Goal: Task Accomplishment & Management: Complete application form

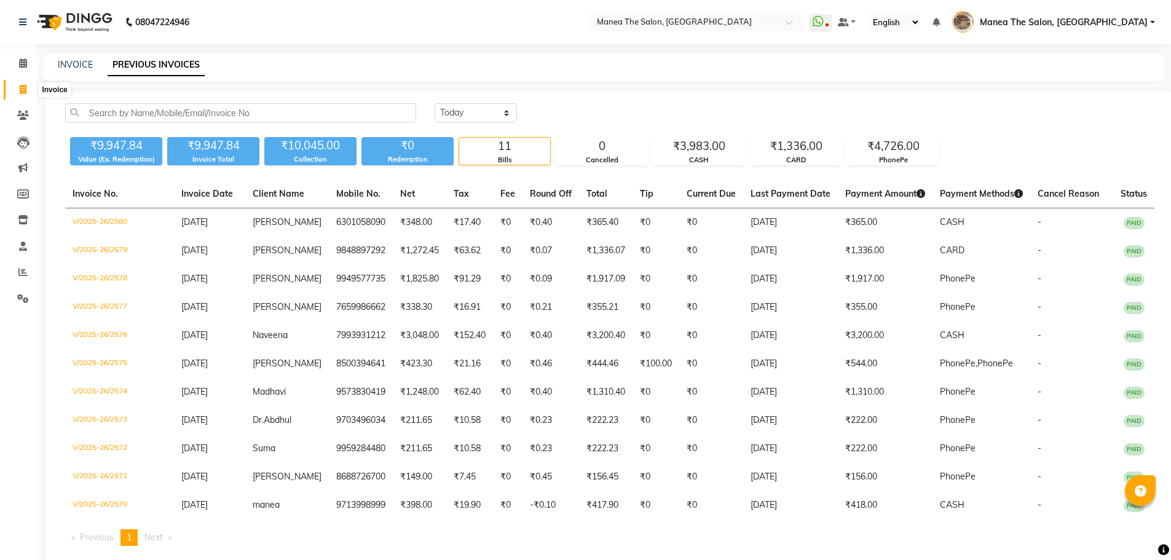
select select "[DATE]"
click at [18, 83] on span at bounding box center [23, 90] width 22 height 14
select select "service"
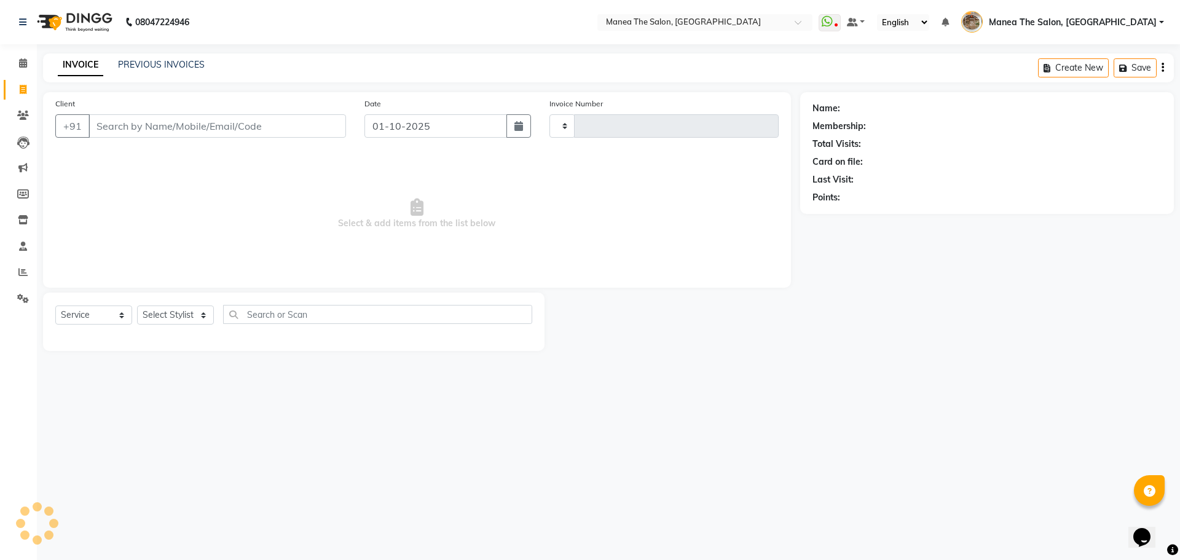
type input "2582"
select select "7287"
click at [159, 309] on select "Select Stylist" at bounding box center [175, 315] width 77 height 19
select select "62424"
click at [137, 306] on select "Select Stylist [PERSON_NAME] Front Office Kaif [PERSON_NAME] [PERSON_NAME] Pelu…" at bounding box center [179, 315] width 85 height 19
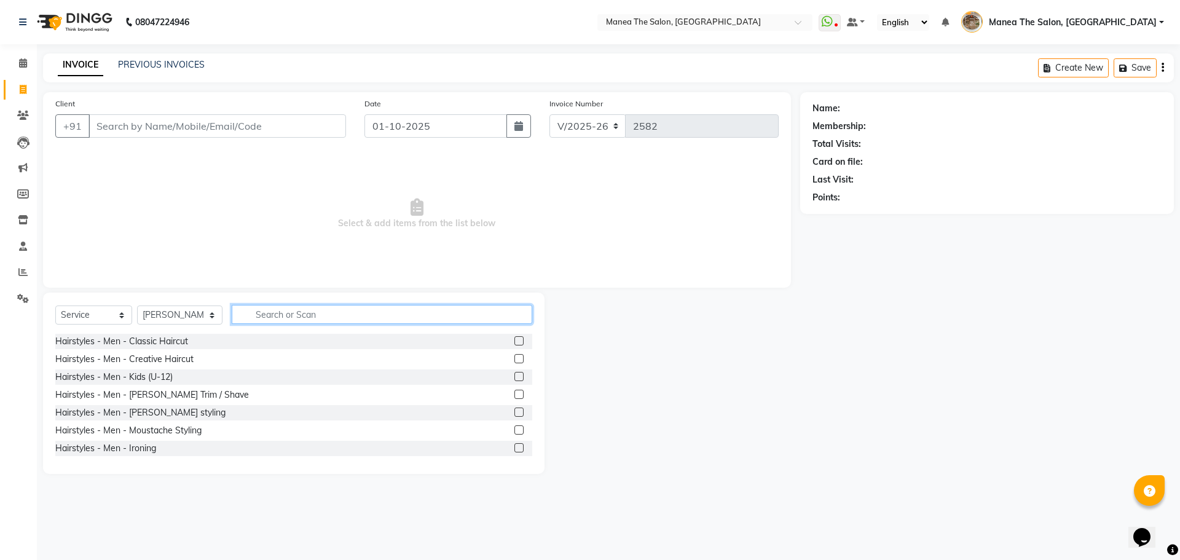
click at [298, 310] on input "text" at bounding box center [382, 314] width 301 height 19
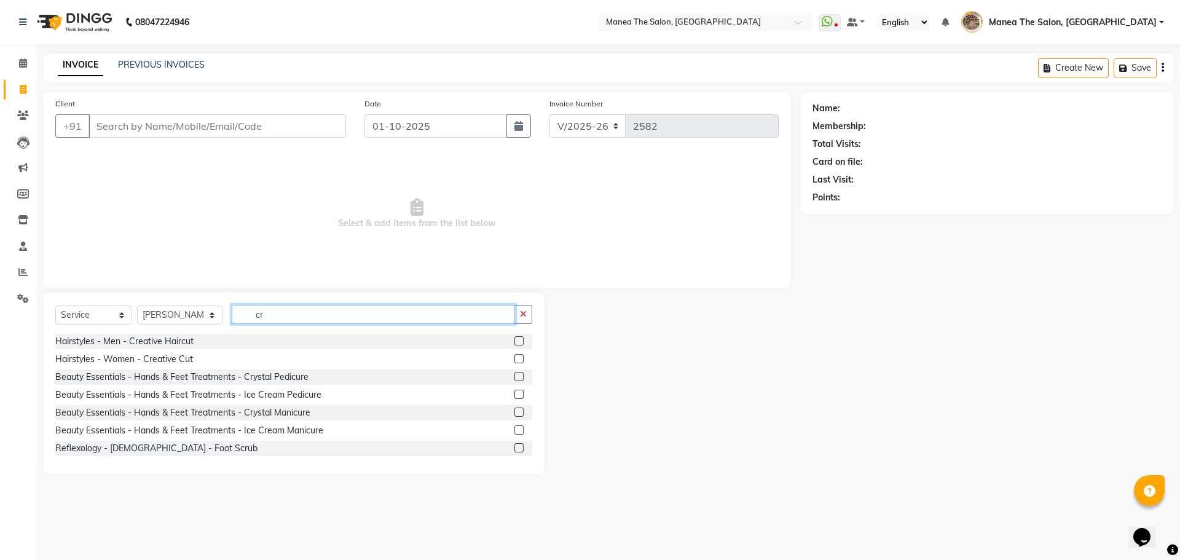
type input "cr"
click at [515, 342] on label at bounding box center [519, 340] width 9 height 9
click at [515, 342] on input "checkbox" at bounding box center [519, 341] width 8 height 8
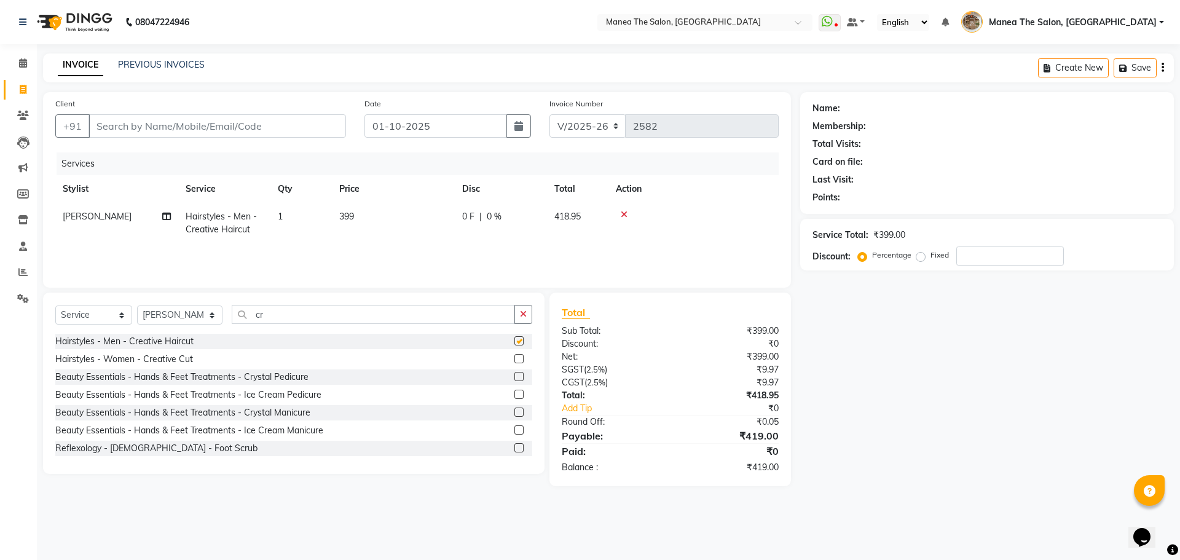
checkbox input "false"
click at [515, 357] on label at bounding box center [519, 358] width 9 height 9
click at [515, 357] on input "checkbox" at bounding box center [519, 359] width 8 height 8
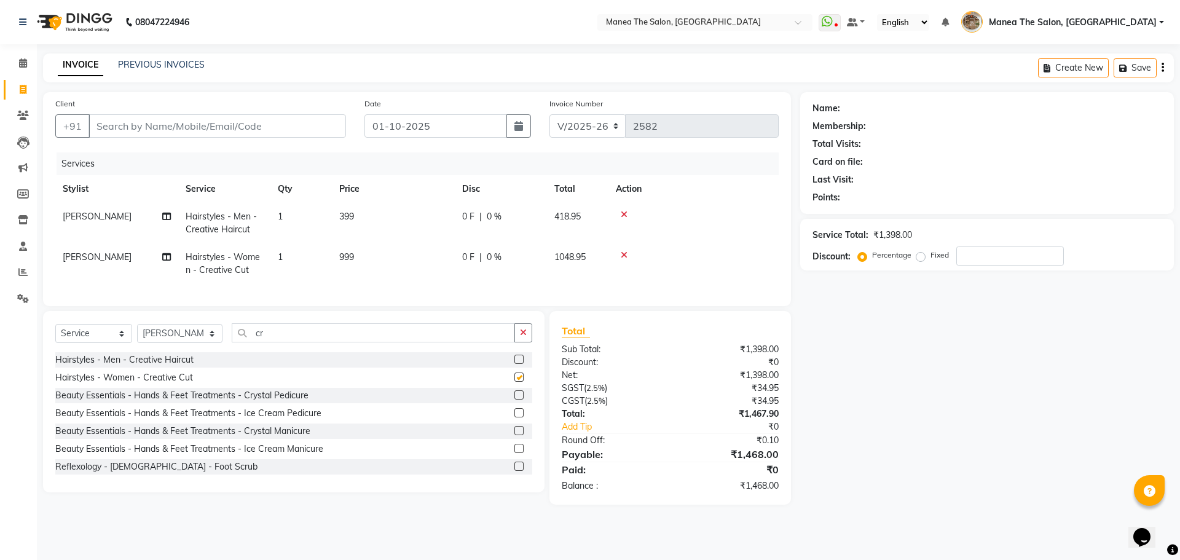
checkbox input "false"
click at [622, 213] on icon at bounding box center [624, 214] width 7 height 9
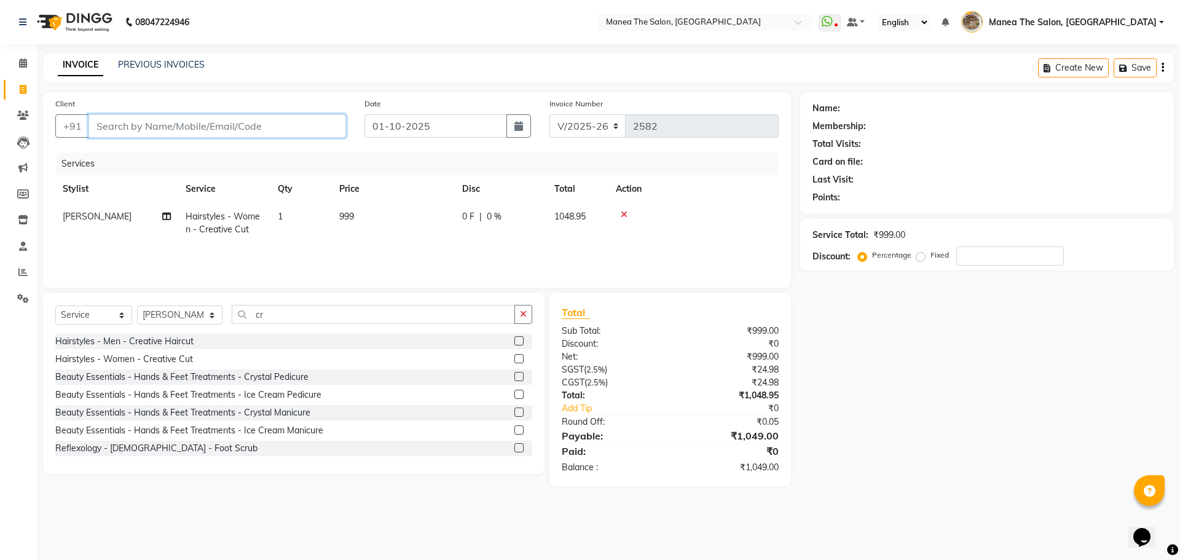
click at [258, 124] on input "Client" at bounding box center [218, 125] width 258 height 23
click at [623, 212] on icon at bounding box center [624, 214] width 7 height 9
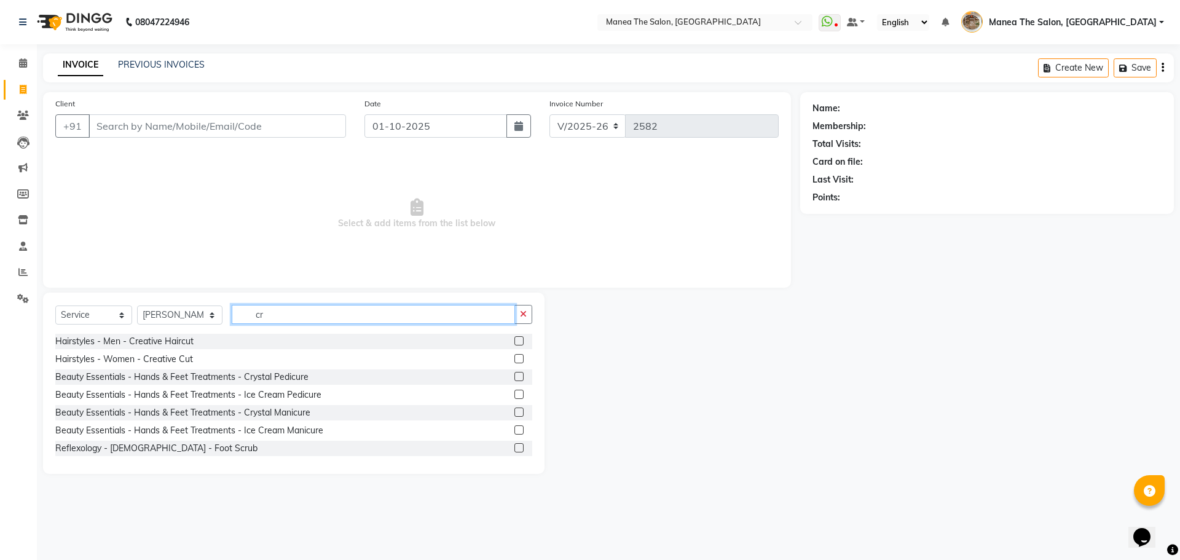
click at [302, 312] on input "cr" at bounding box center [373, 314] width 283 height 19
drag, startPoint x: 302, startPoint y: 312, endPoint x: 0, endPoint y: 308, distance: 302.5
click at [0, 308] on app-home "08047224946 Select Location × Manea The Salon, [GEOGRAPHIC_DATA] WhatsApp Statu…" at bounding box center [590, 246] width 1180 height 492
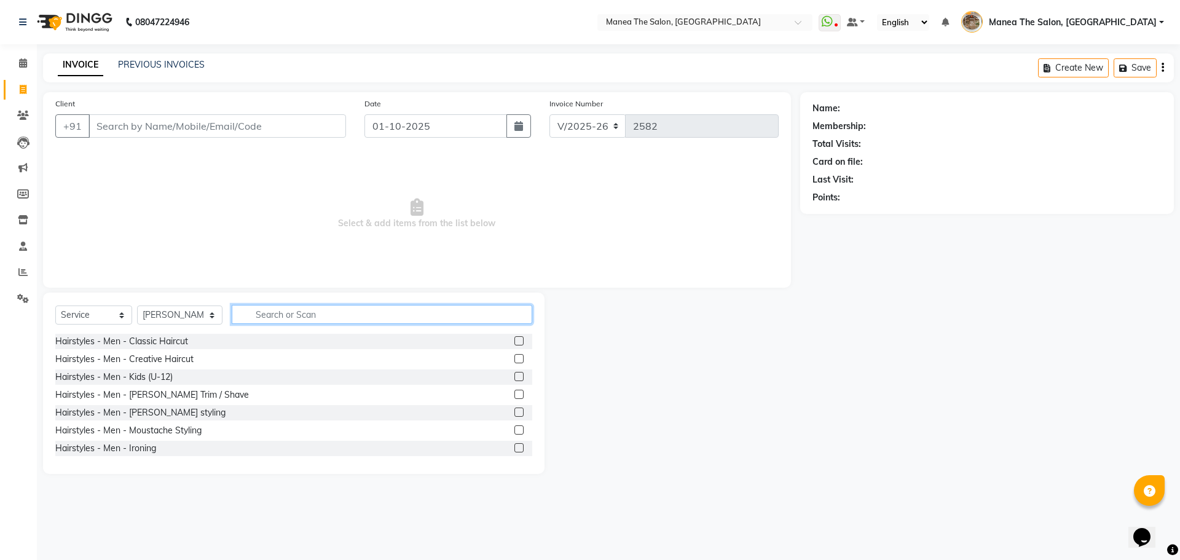
click at [266, 317] on input "text" at bounding box center [382, 314] width 301 height 19
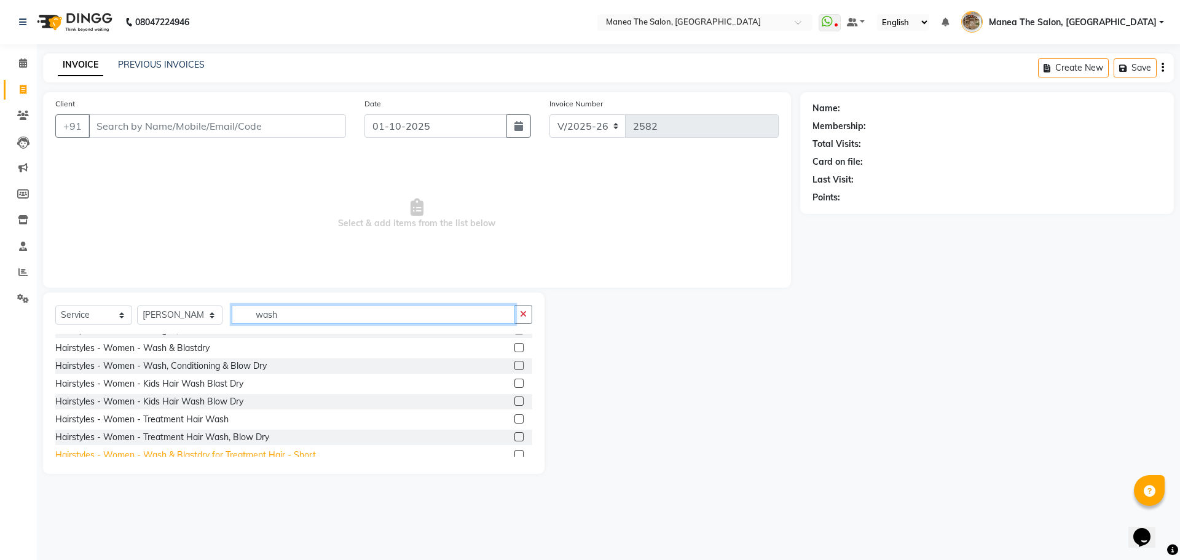
scroll to position [123, 0]
type input "wash"
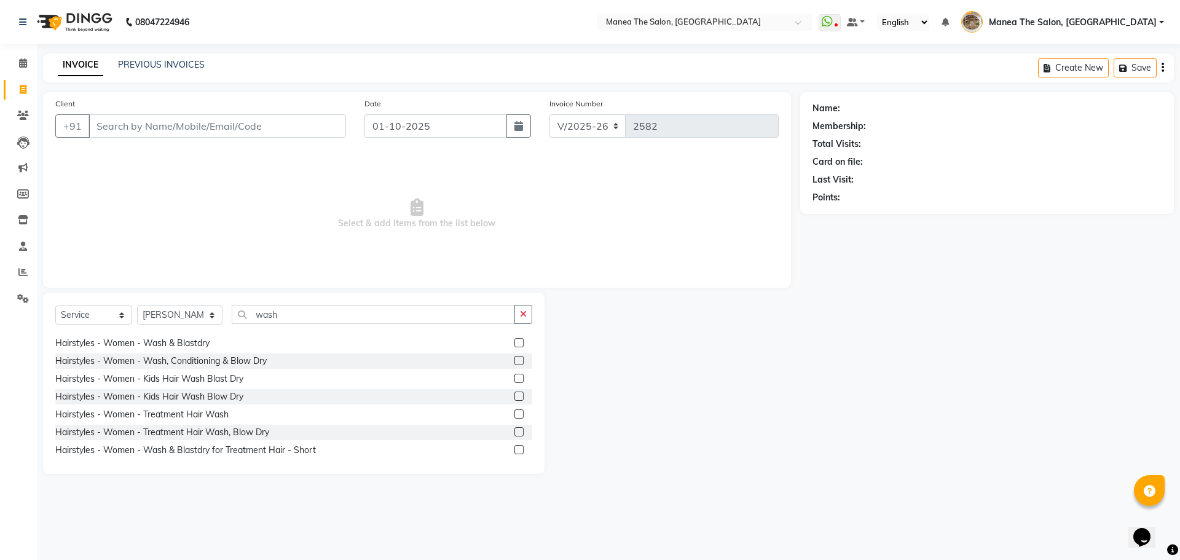
click at [515, 430] on label at bounding box center [519, 431] width 9 height 9
click at [515, 430] on input "checkbox" at bounding box center [519, 432] width 8 height 8
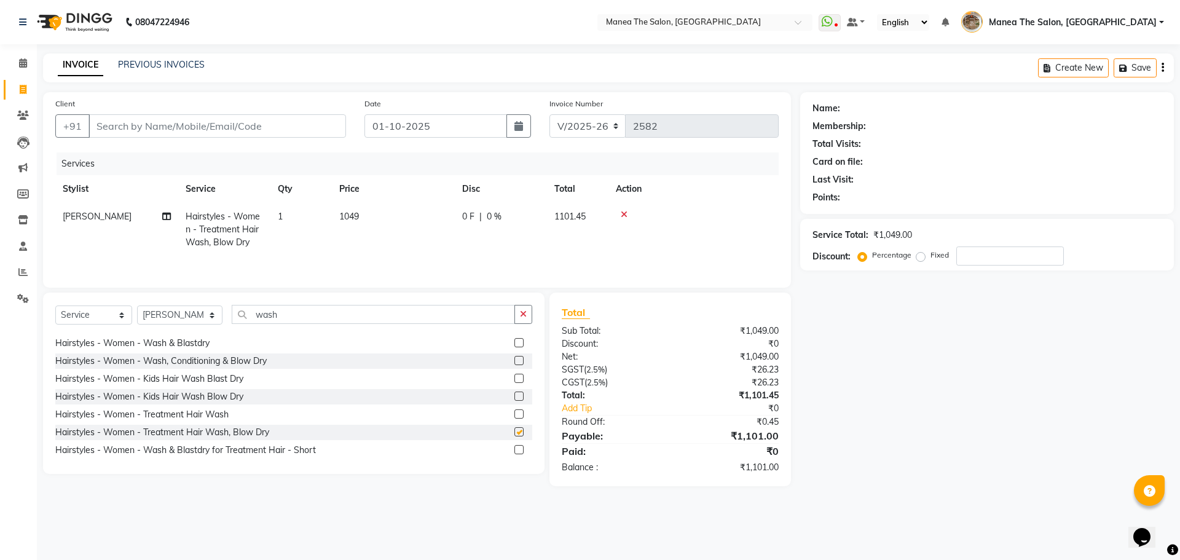
checkbox input "false"
click at [622, 210] on icon at bounding box center [624, 214] width 7 height 9
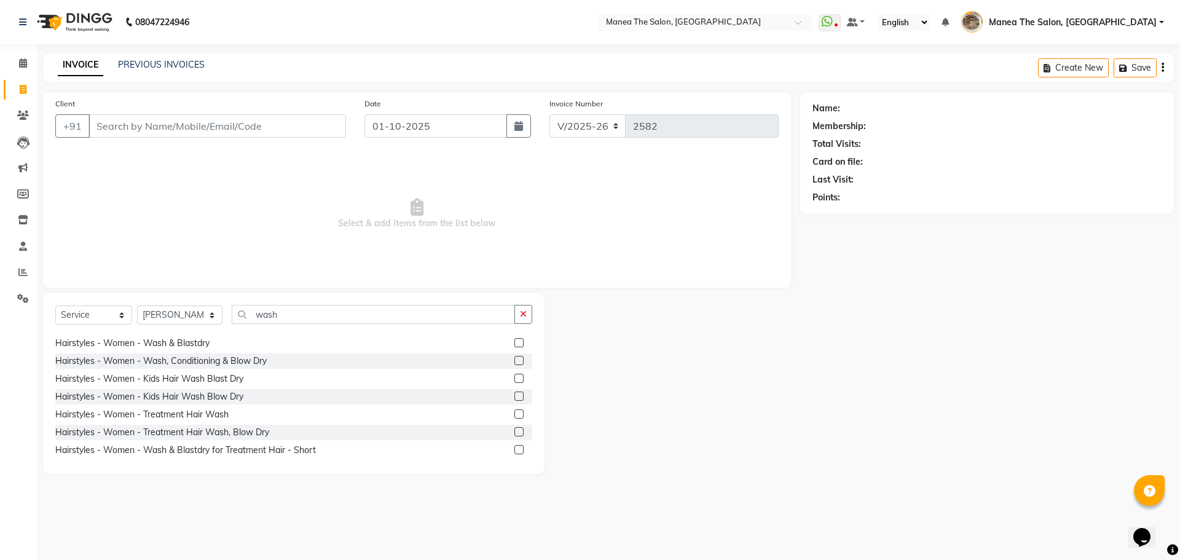
click at [515, 359] on label at bounding box center [519, 360] width 9 height 9
click at [515, 359] on input "checkbox" at bounding box center [519, 361] width 8 height 8
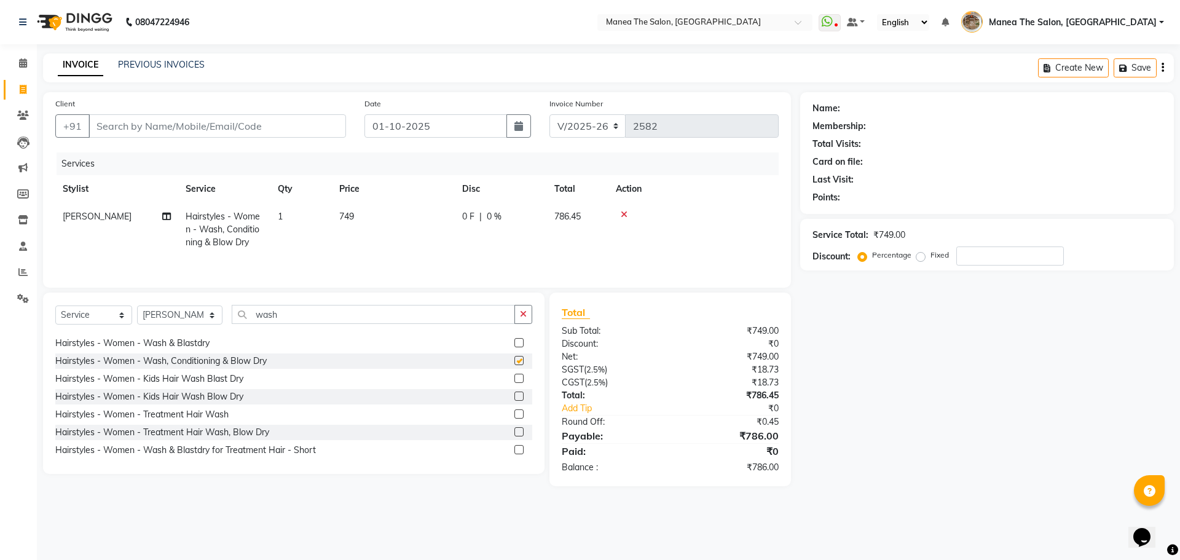
checkbox input "false"
click at [311, 224] on td "1" at bounding box center [300, 229] width 61 height 53
select select "62424"
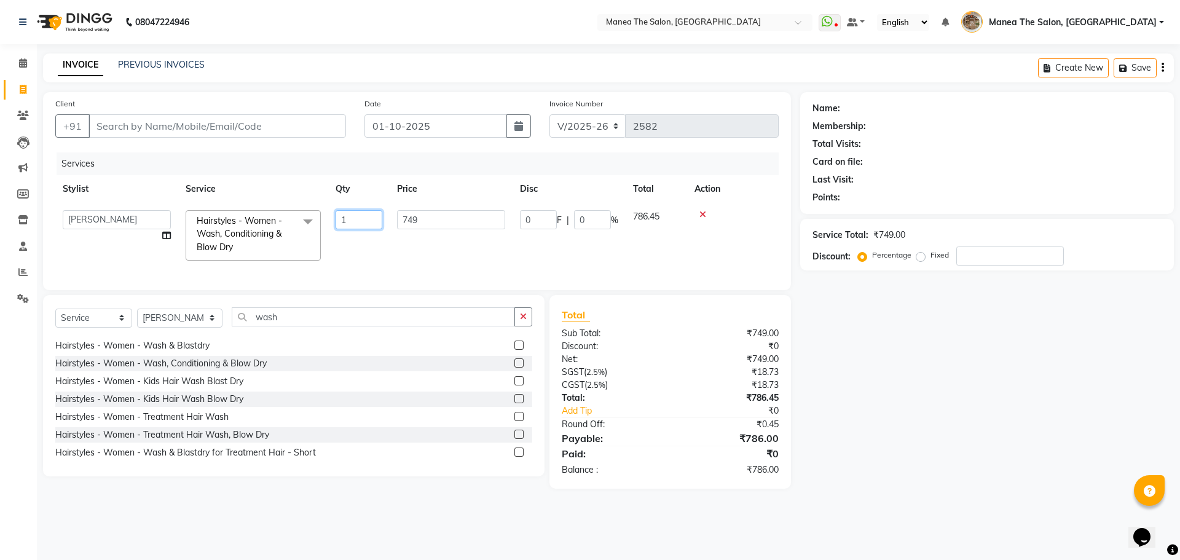
click at [359, 221] on input "1" at bounding box center [359, 219] width 47 height 19
drag, startPoint x: 952, startPoint y: 448, endPoint x: 620, endPoint y: 10, distance: 549.8
click at [952, 448] on div "Name: Membership: Total Visits: Card on file: Last Visit: Points: Service Total…" at bounding box center [991, 290] width 383 height 397
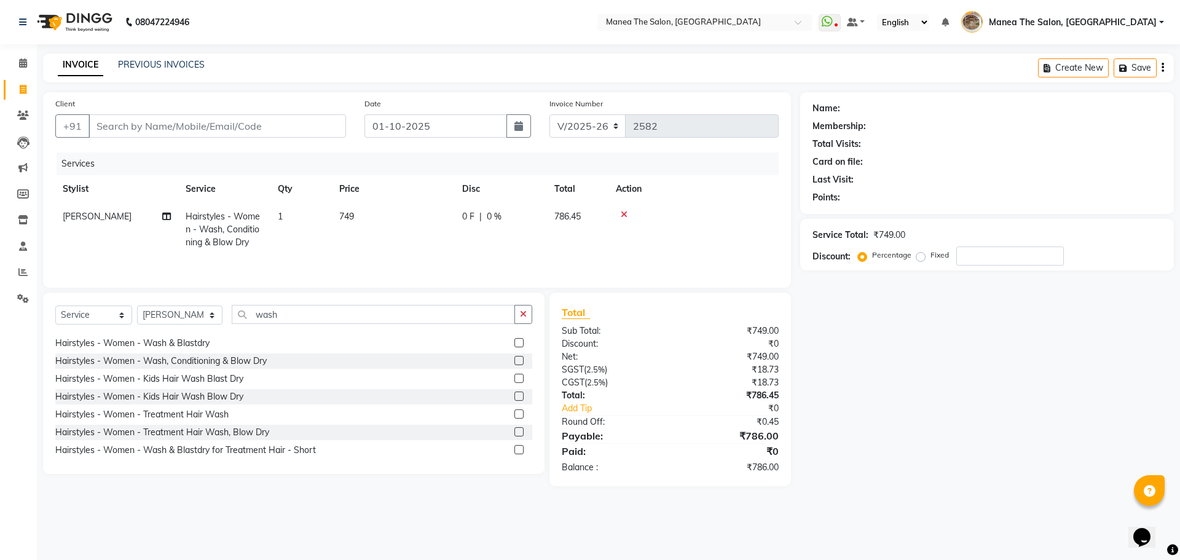
click at [622, 213] on icon at bounding box center [624, 214] width 7 height 9
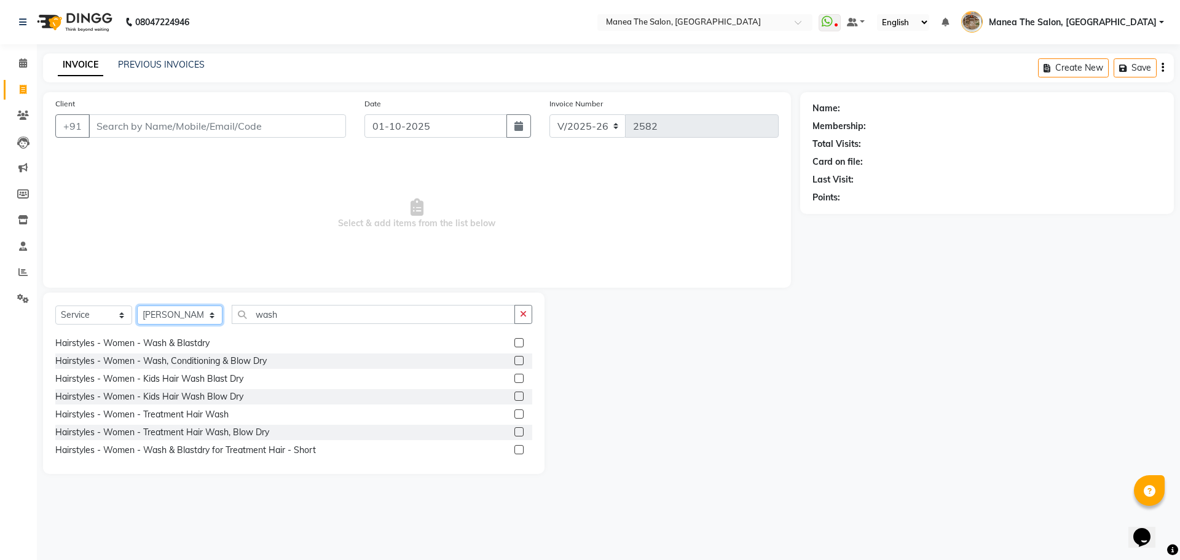
click at [192, 307] on select "Select Stylist [PERSON_NAME] Front Office Kaif [PERSON_NAME] [PERSON_NAME] Pelu…" at bounding box center [179, 315] width 85 height 19
select select "82652"
click at [137, 306] on select "Select Stylist [PERSON_NAME] Front Office Kaif [PERSON_NAME] [PERSON_NAME] Pelu…" at bounding box center [179, 315] width 85 height 19
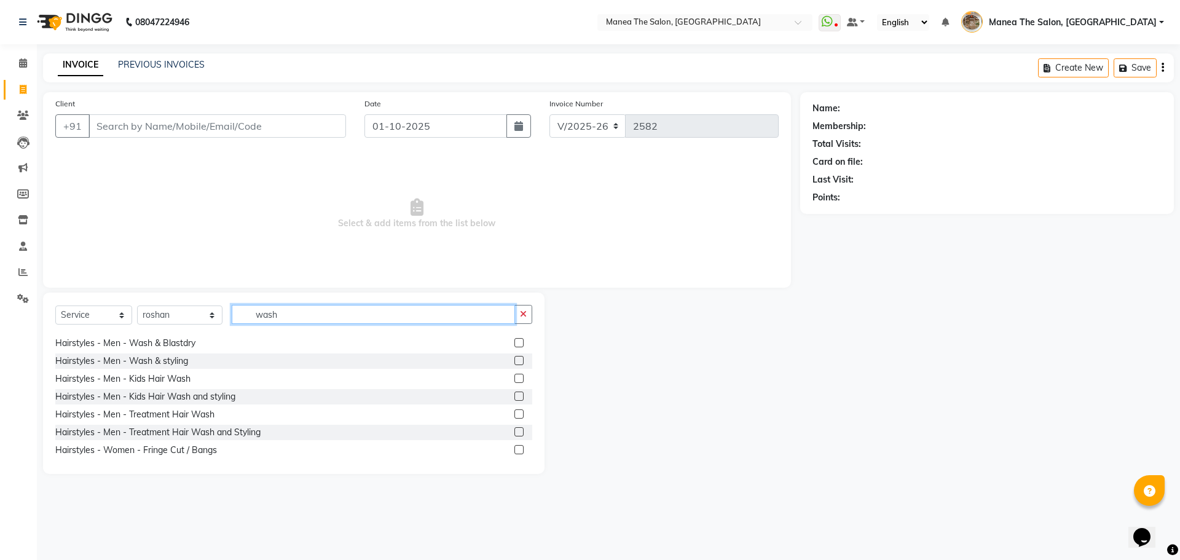
drag, startPoint x: 280, startPoint y: 320, endPoint x: 243, endPoint y: 326, distance: 37.4
click at [243, 326] on div "Select Service Product Membership Package Voucher Prepaid Gift Card Select Styl…" at bounding box center [293, 319] width 477 height 29
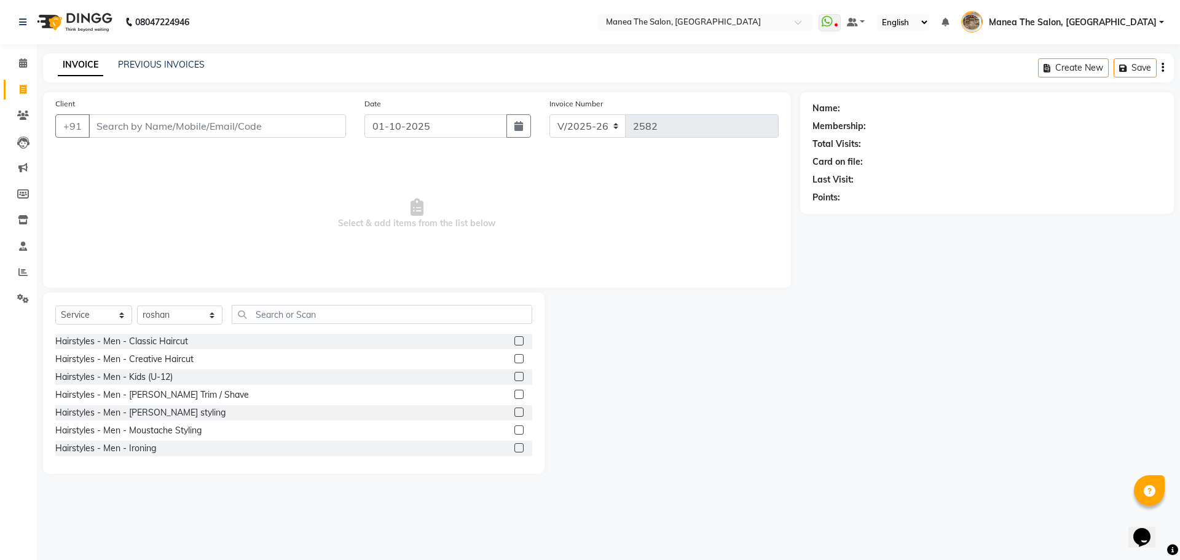
click at [515, 338] on label at bounding box center [519, 340] width 9 height 9
click at [515, 338] on input "checkbox" at bounding box center [519, 341] width 8 height 8
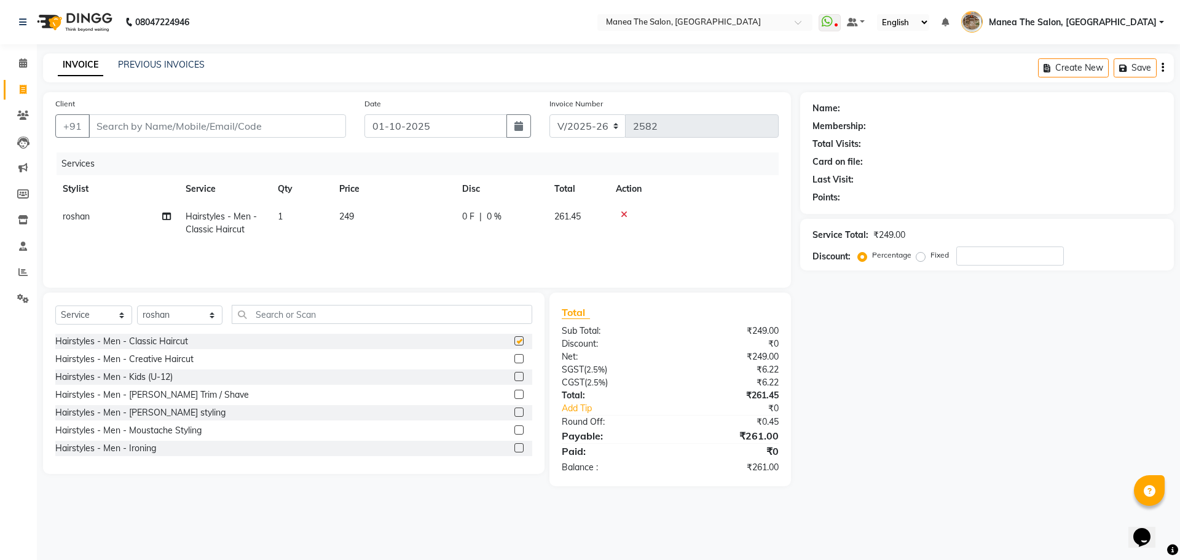
checkbox input "false"
click at [286, 125] on input "Client" at bounding box center [218, 125] width 258 height 23
type input "8"
type input "0"
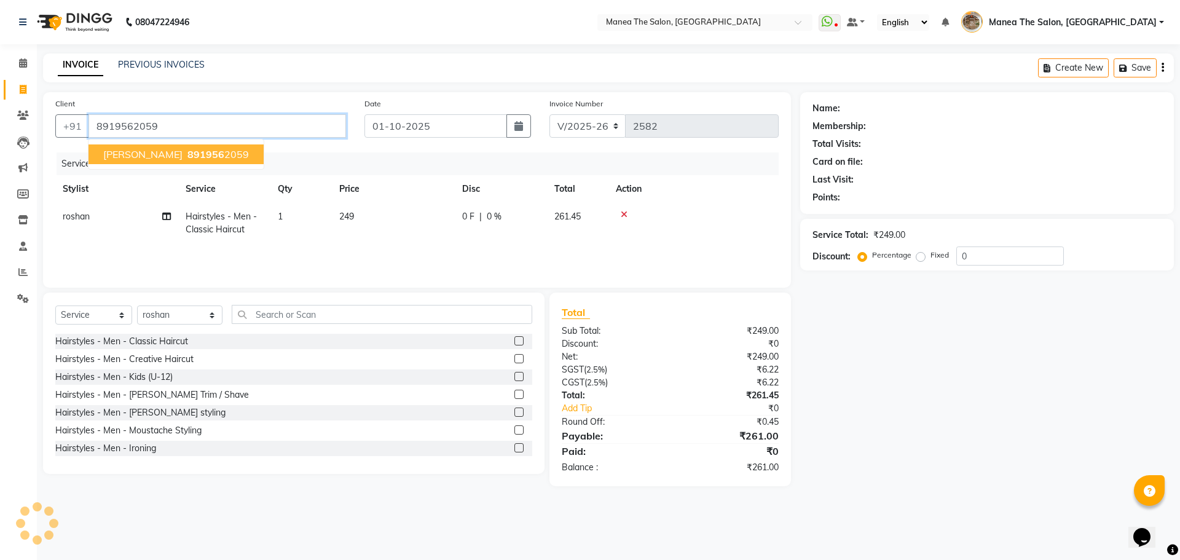
type input "8919562059"
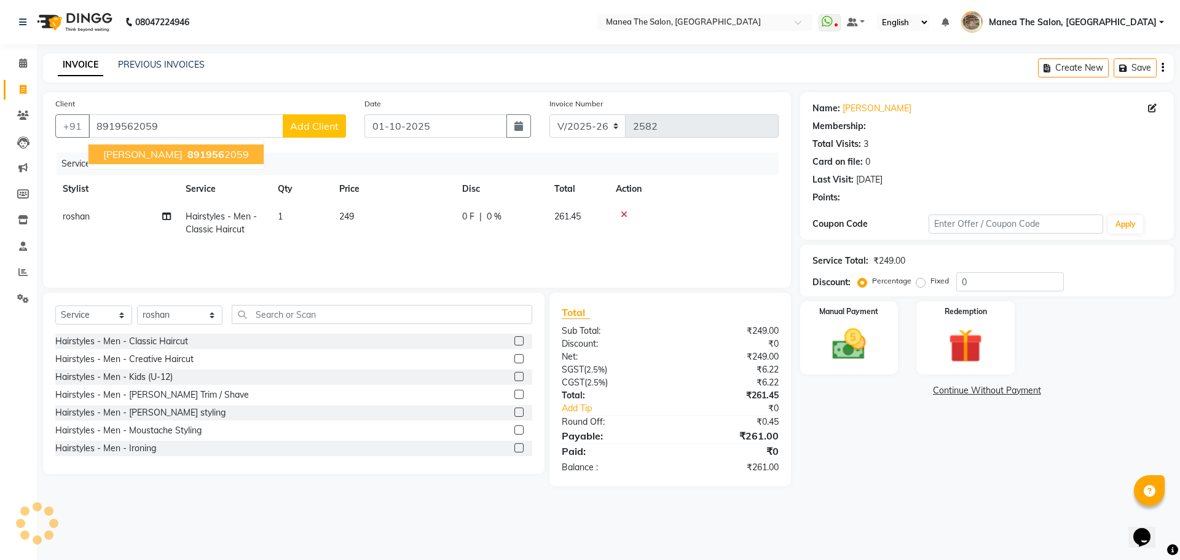
select select "1: Object"
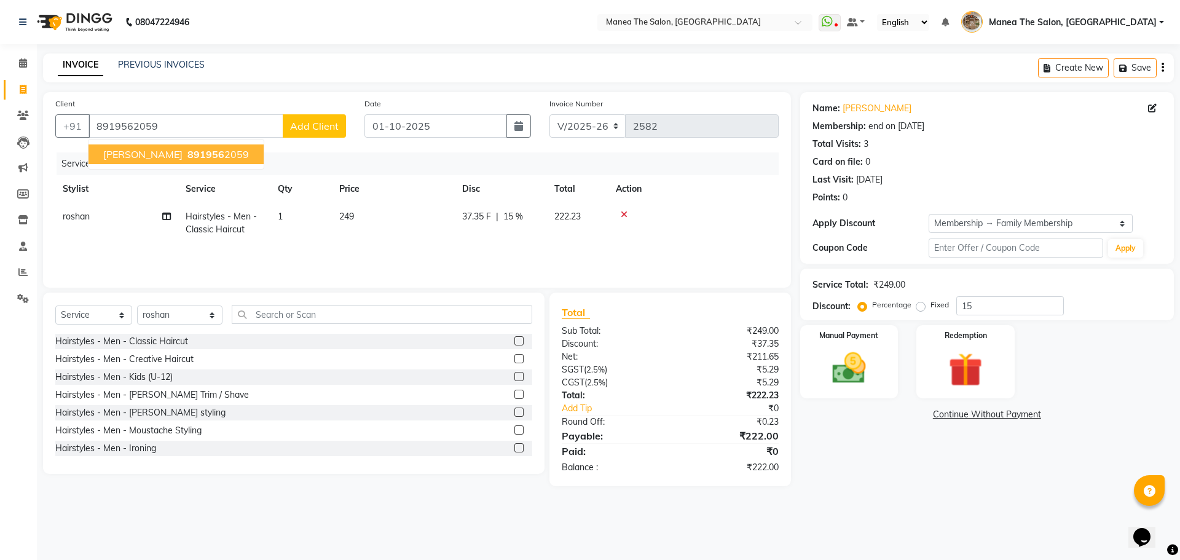
click at [185, 146] on button "[PERSON_NAME] 891956 2059" at bounding box center [176, 154] width 175 height 20
type input "0"
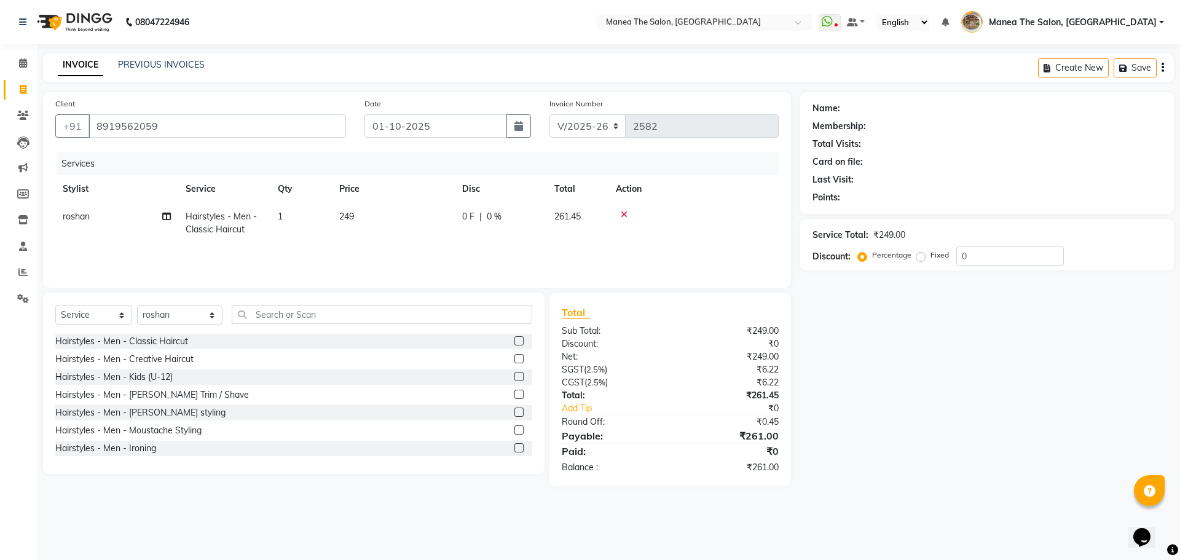
select select "1: Object"
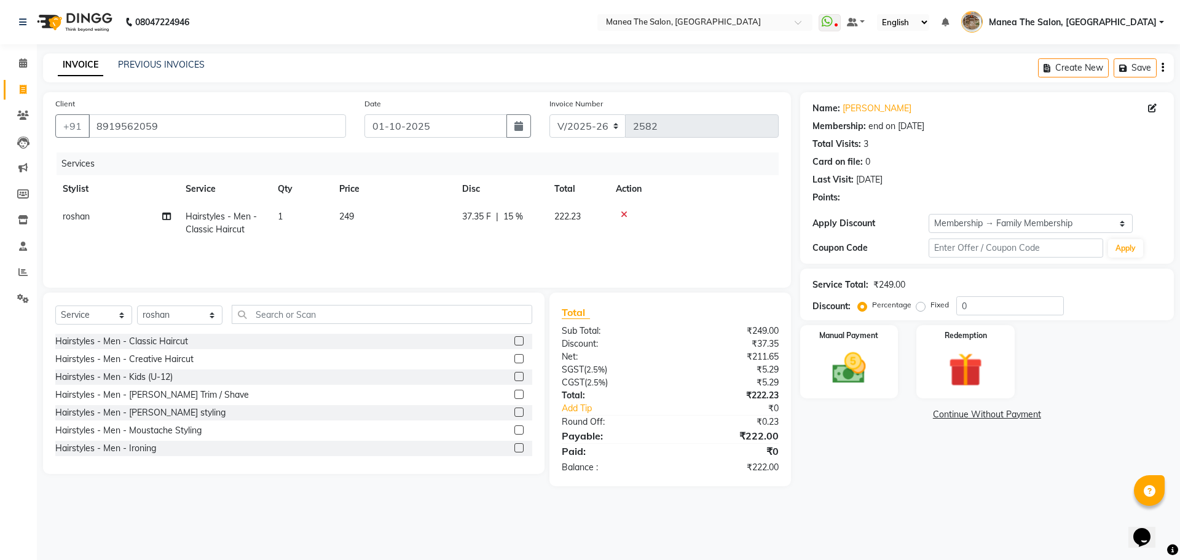
type input "15"
click at [848, 387] on img at bounding box center [849, 368] width 57 height 41
click at [1011, 417] on span "PhonePe" at bounding box center [1023, 415] width 35 height 14
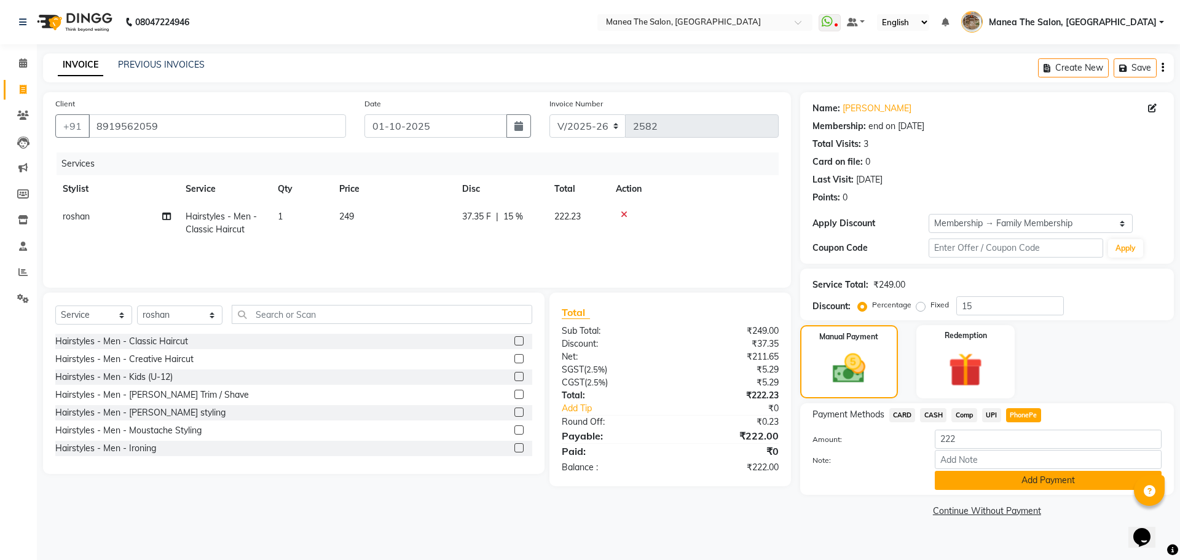
click at [1019, 487] on button "Add Payment" at bounding box center [1048, 480] width 227 height 19
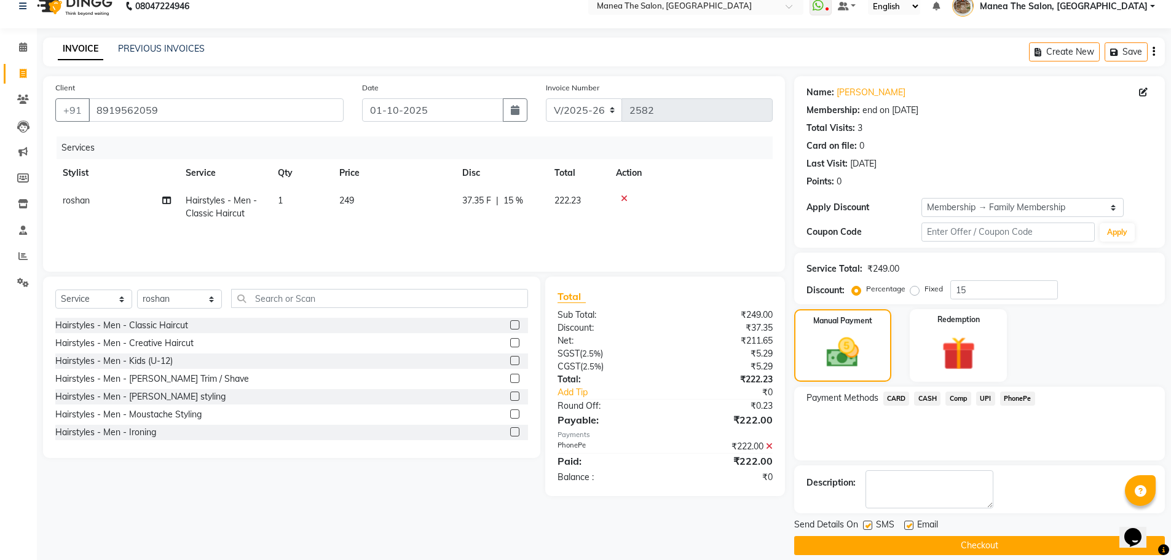
scroll to position [30, 0]
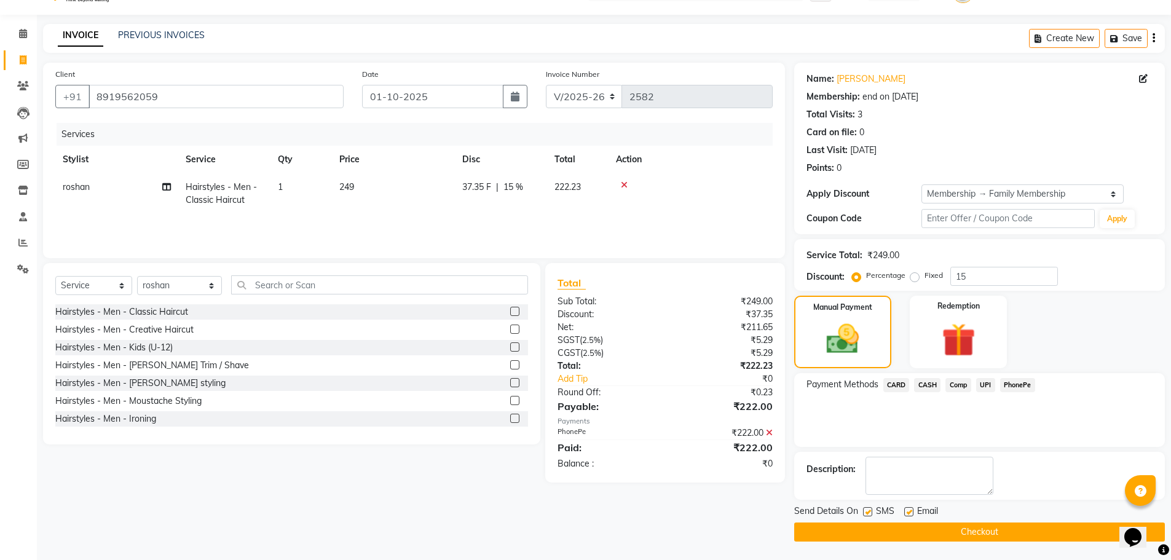
click at [953, 524] on button "Checkout" at bounding box center [979, 532] width 371 height 19
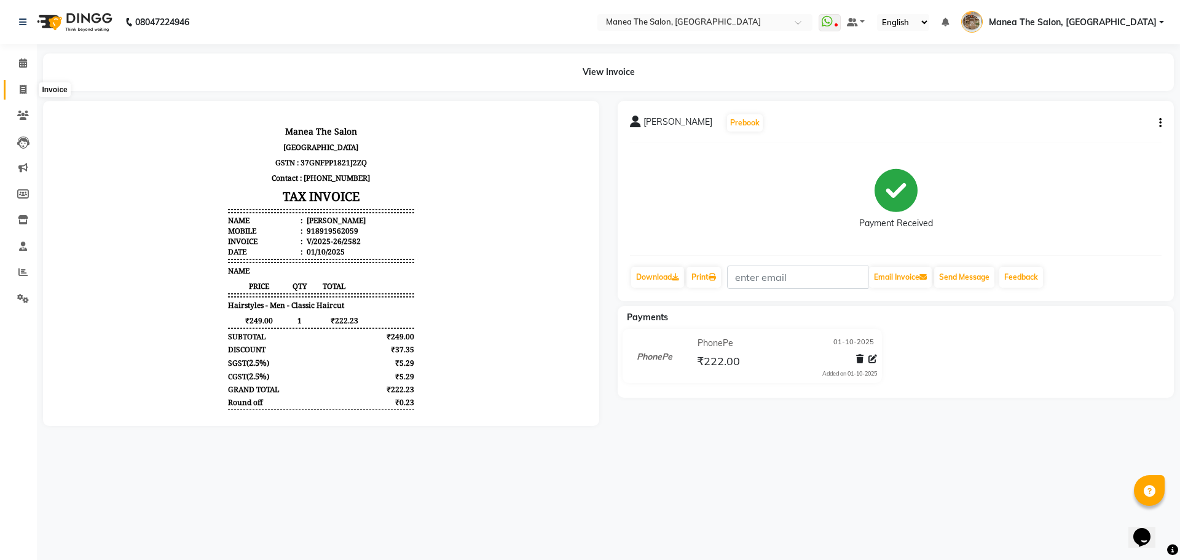
click at [17, 84] on span at bounding box center [23, 90] width 22 height 14
select select "7287"
select select "service"
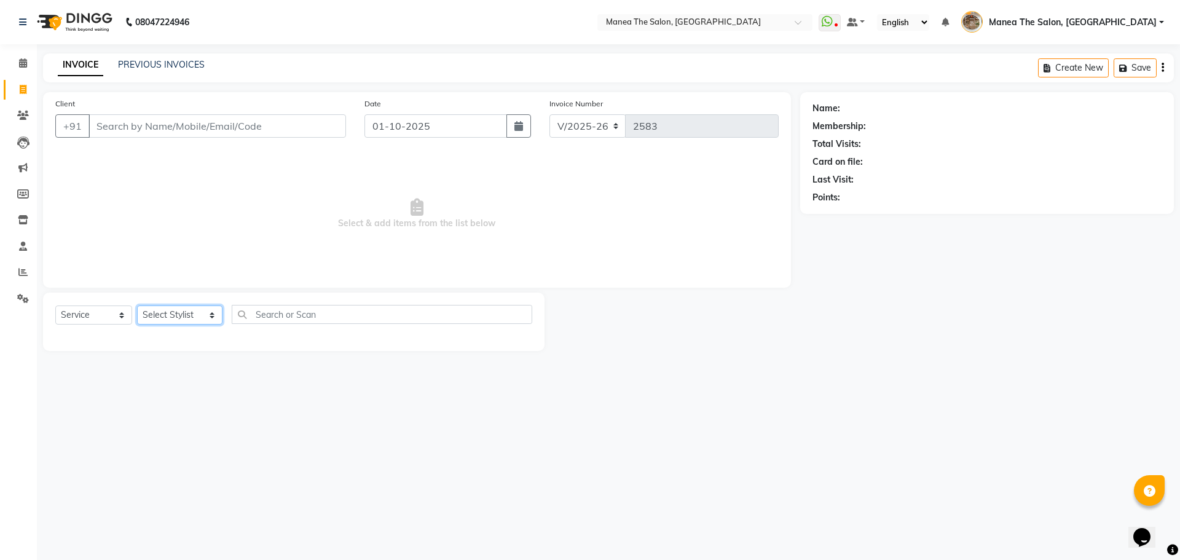
click at [169, 312] on select "Select Stylist [PERSON_NAME] Front Office Kaif [PERSON_NAME] [PERSON_NAME] Pelu…" at bounding box center [179, 315] width 85 height 19
select select "62424"
click at [137, 306] on select "Select Stylist [PERSON_NAME] Front Office Kaif [PERSON_NAME] [PERSON_NAME] Pelu…" at bounding box center [179, 315] width 85 height 19
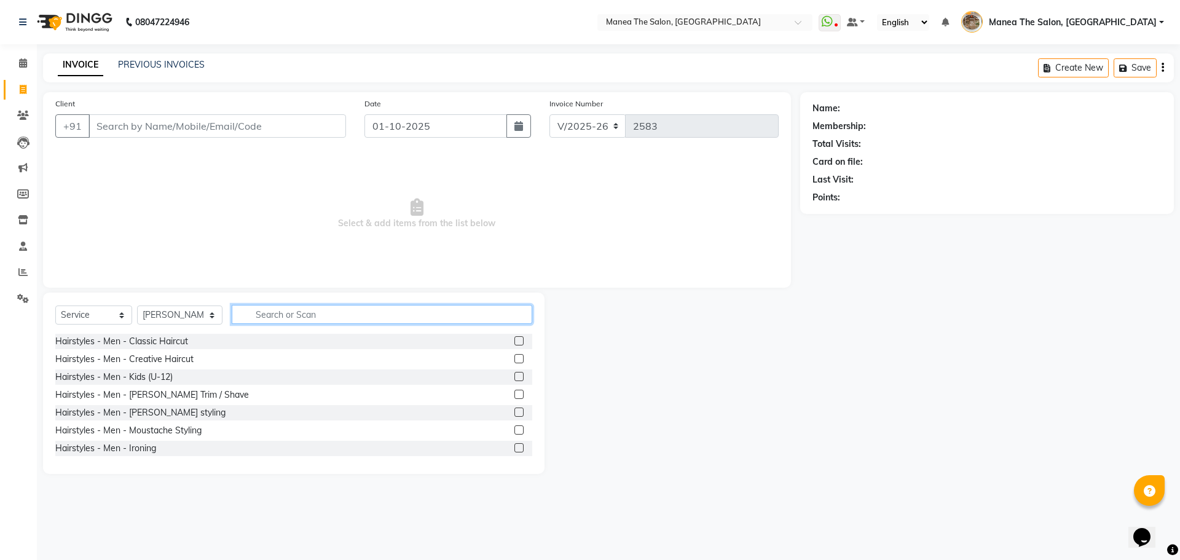
click at [277, 314] on input "text" at bounding box center [382, 314] width 301 height 19
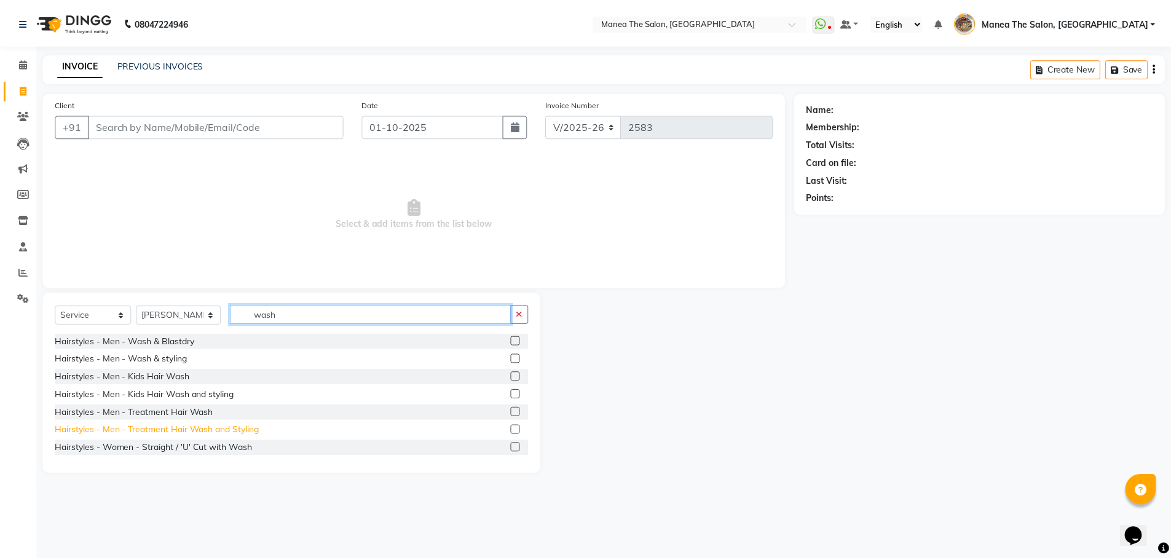
scroll to position [61, 0]
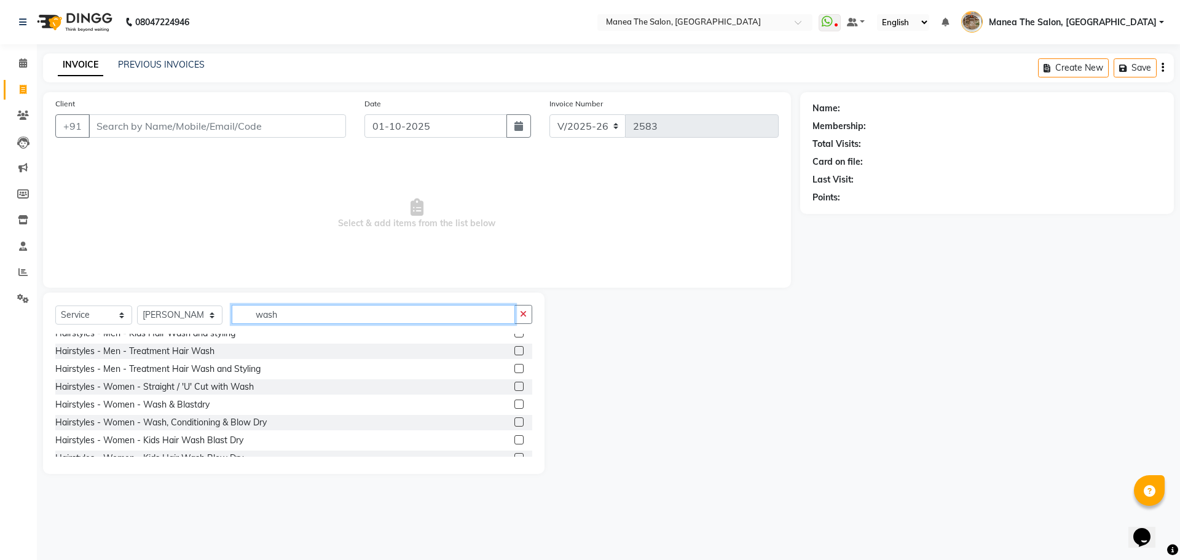
type input "wash"
click at [515, 422] on label at bounding box center [519, 421] width 9 height 9
click at [515, 422] on input "checkbox" at bounding box center [519, 423] width 8 height 8
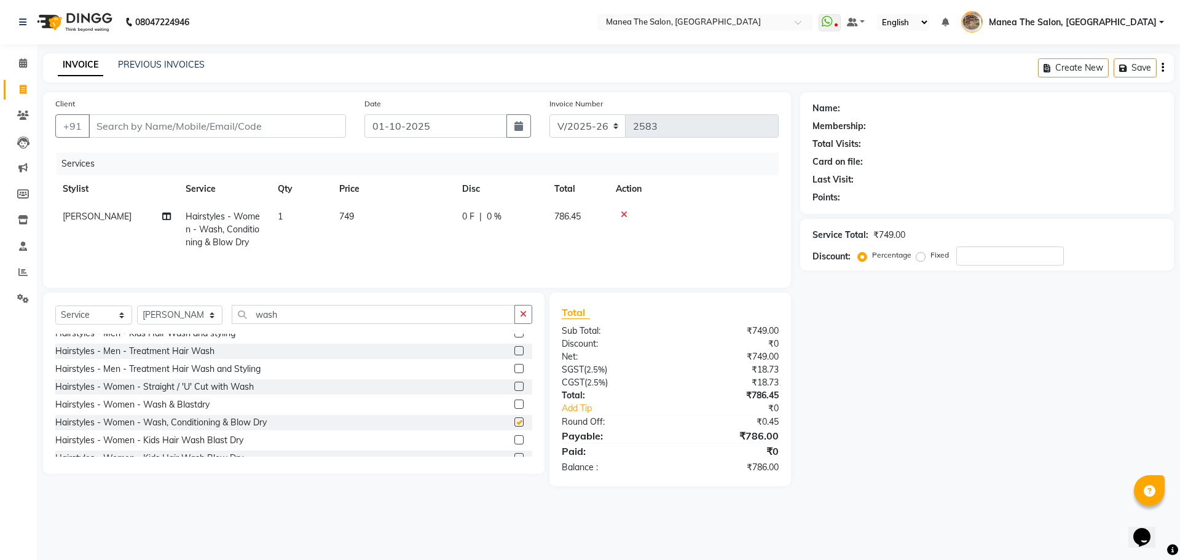
checkbox input "false"
click at [298, 226] on td "1" at bounding box center [300, 229] width 61 height 53
select select "62424"
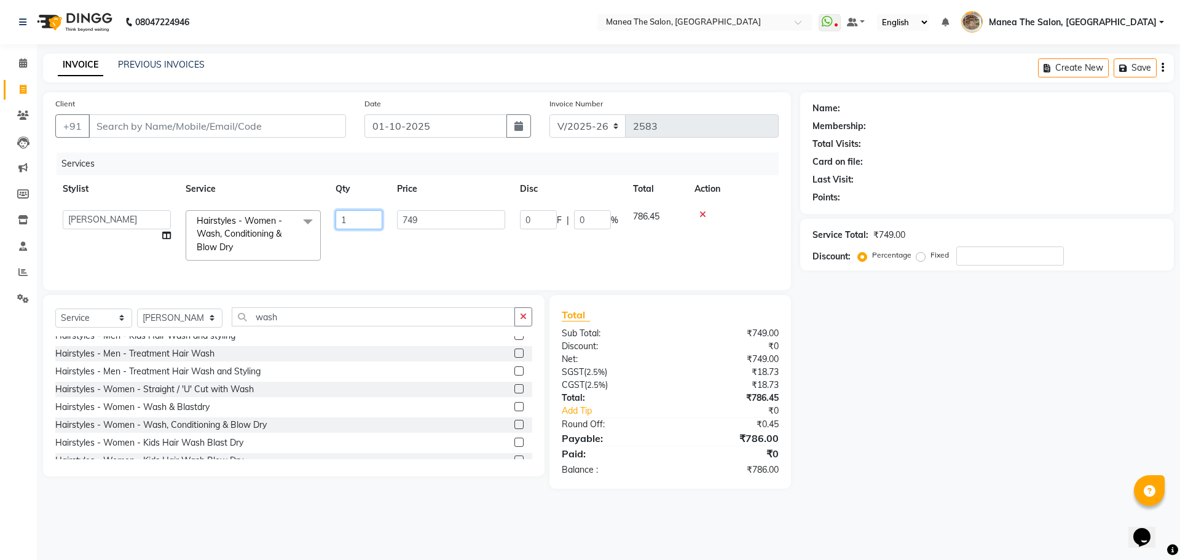
click at [344, 220] on input "1" at bounding box center [359, 219] width 47 height 19
click at [349, 218] on input "1" at bounding box center [359, 219] width 47 height 19
type input "2"
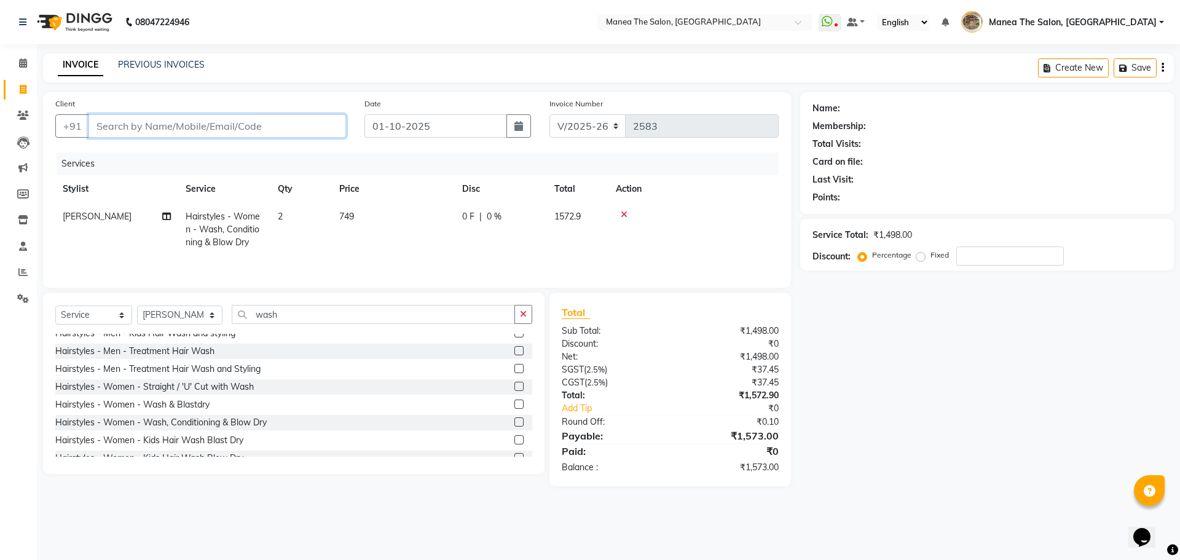
click at [234, 120] on input "Client" at bounding box center [218, 125] width 258 height 23
click at [196, 127] on input "Client" at bounding box center [218, 125] width 258 height 23
type input "9"
type input "0"
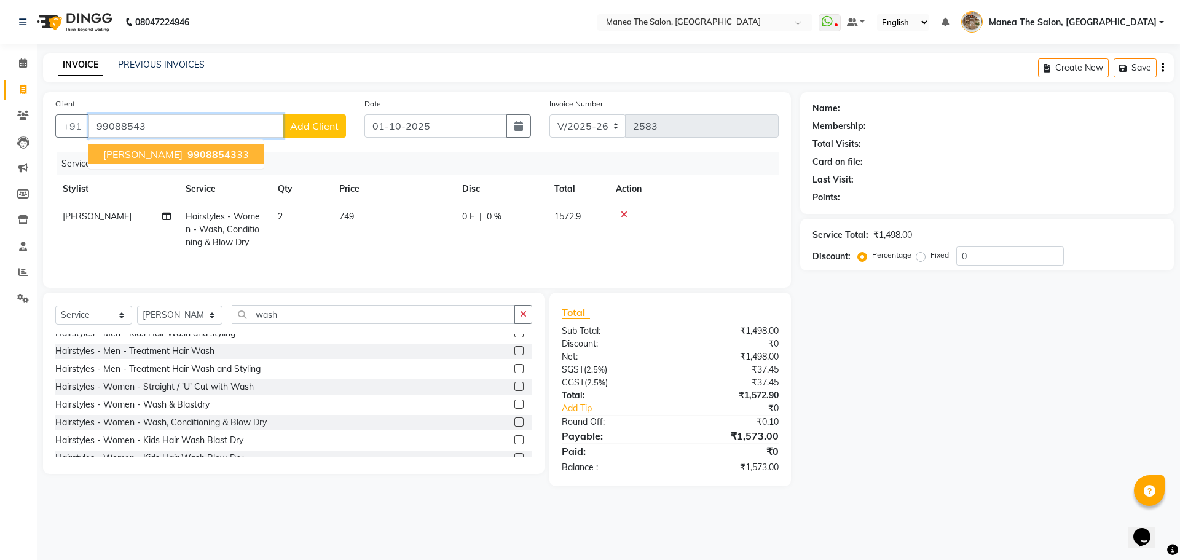
click at [108, 154] on span "[PERSON_NAME]" at bounding box center [142, 154] width 79 height 12
type input "9908854333"
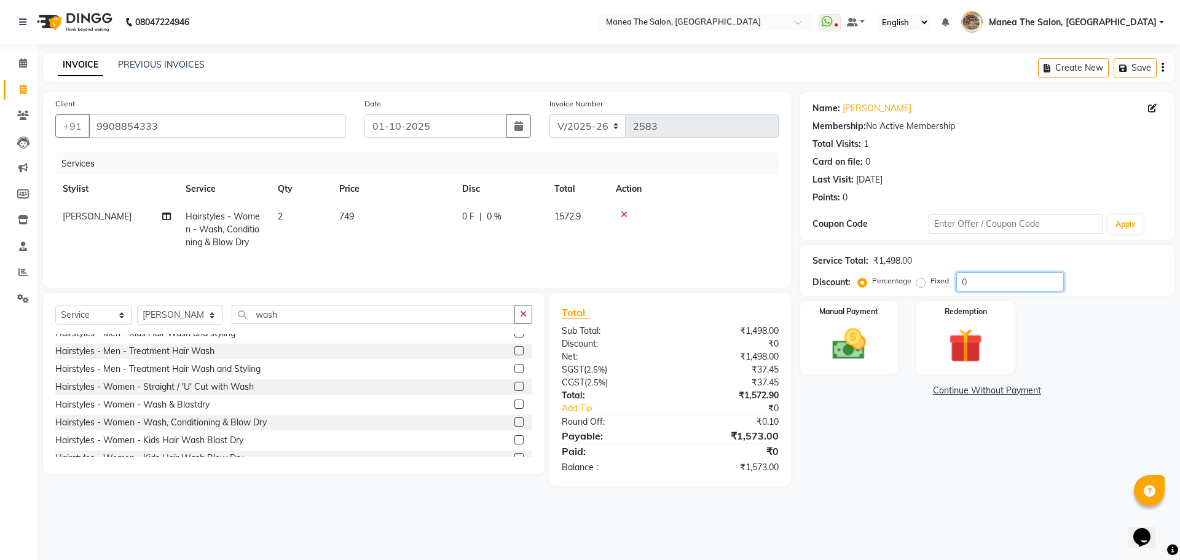
click at [973, 280] on input "0" at bounding box center [1011, 281] width 108 height 19
type input "0"
click at [911, 446] on div "Name: [PERSON_NAME] Membership: No Active Membership Total Visits: 1 Card on fi…" at bounding box center [991, 289] width 383 height 394
click at [872, 355] on img at bounding box center [849, 344] width 57 height 41
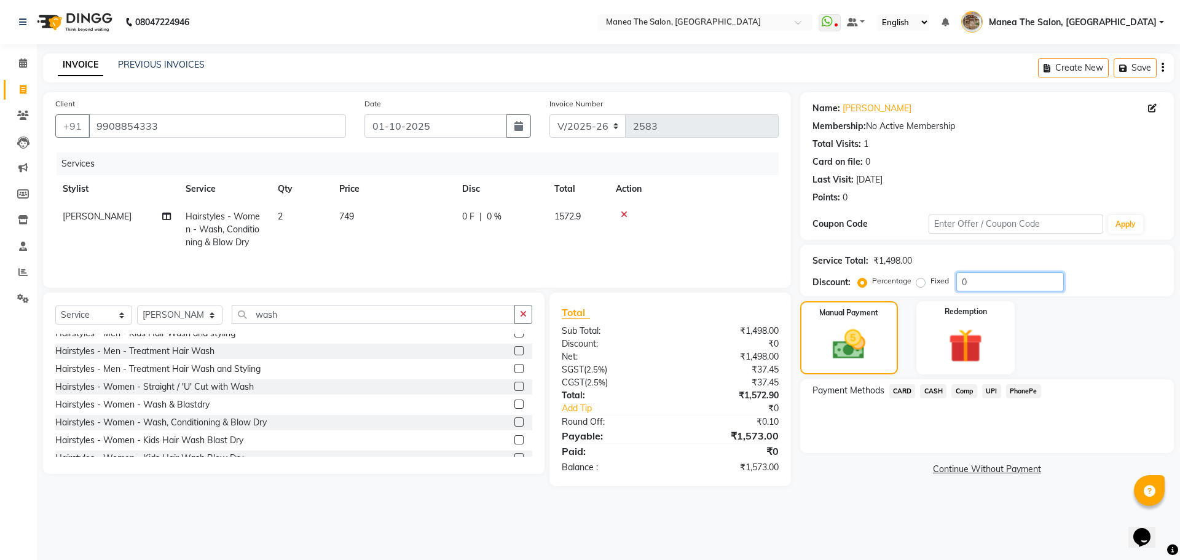
click at [974, 290] on input "0" at bounding box center [1011, 281] width 108 height 19
click at [891, 520] on div "08047224946 Select Location × Manea The Salon, [GEOGRAPHIC_DATA] WhatsApp Statu…" at bounding box center [590, 280] width 1180 height 560
click at [977, 288] on input "15" at bounding box center [1011, 281] width 108 height 19
type input "1"
click at [926, 480] on div "Name: [PERSON_NAME] Membership: No Active Membership Total Visits: 1 Card on fi…" at bounding box center [991, 289] width 383 height 394
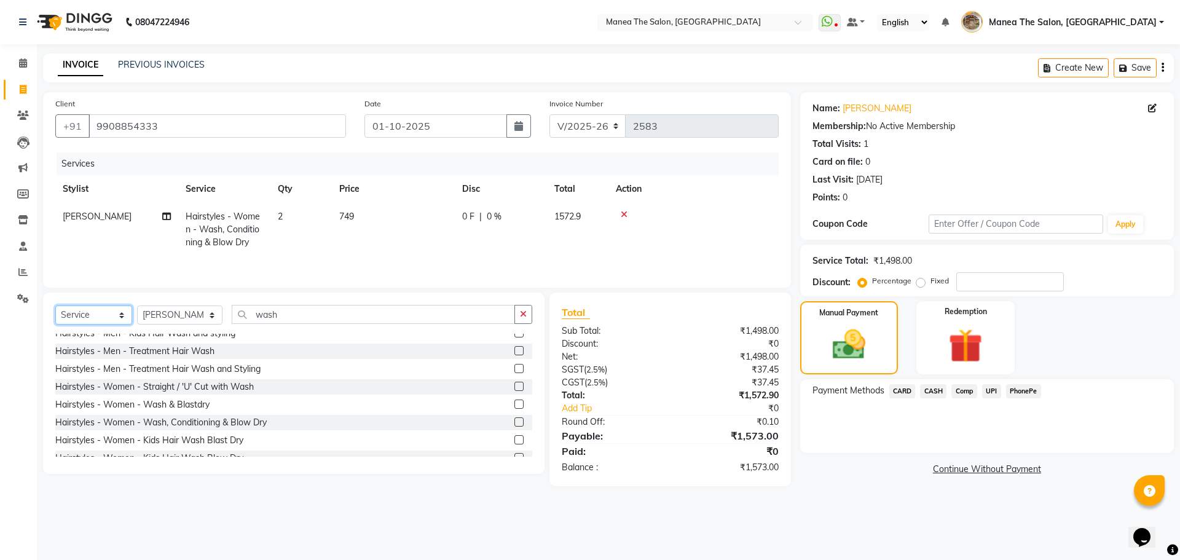
click at [130, 322] on select "Select Service Product Membership Package Voucher Prepaid Gift Card" at bounding box center [93, 315] width 77 height 19
select select "membership"
click at [55, 306] on select "Select Service Product Membership Package Voucher Prepaid Gift Card" at bounding box center [93, 315] width 77 height 19
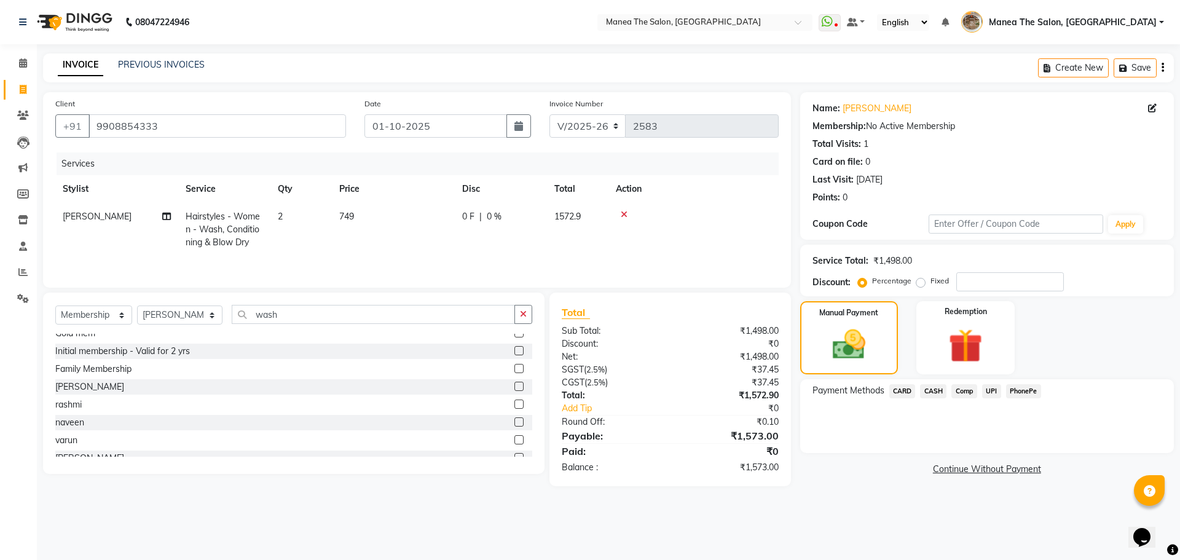
click at [867, 509] on div "08047224946 Select Location × Manea The Salon, [GEOGRAPHIC_DATA] WhatsApp Statu…" at bounding box center [590, 280] width 1180 height 560
click at [1016, 389] on span "PhonePe" at bounding box center [1023, 391] width 35 height 14
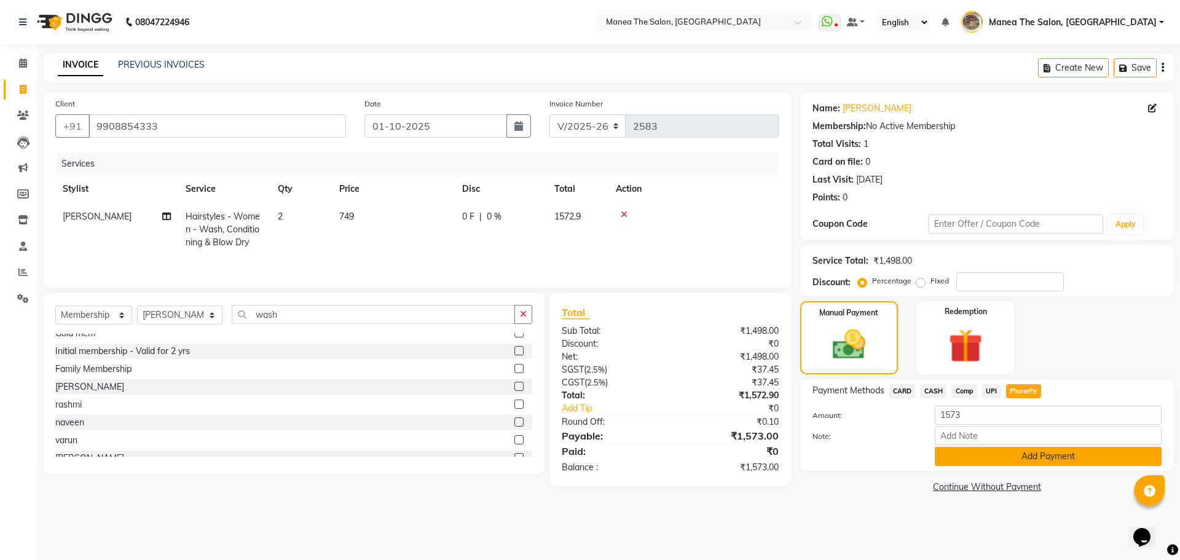
click at [1017, 456] on button "Add Payment" at bounding box center [1048, 456] width 227 height 19
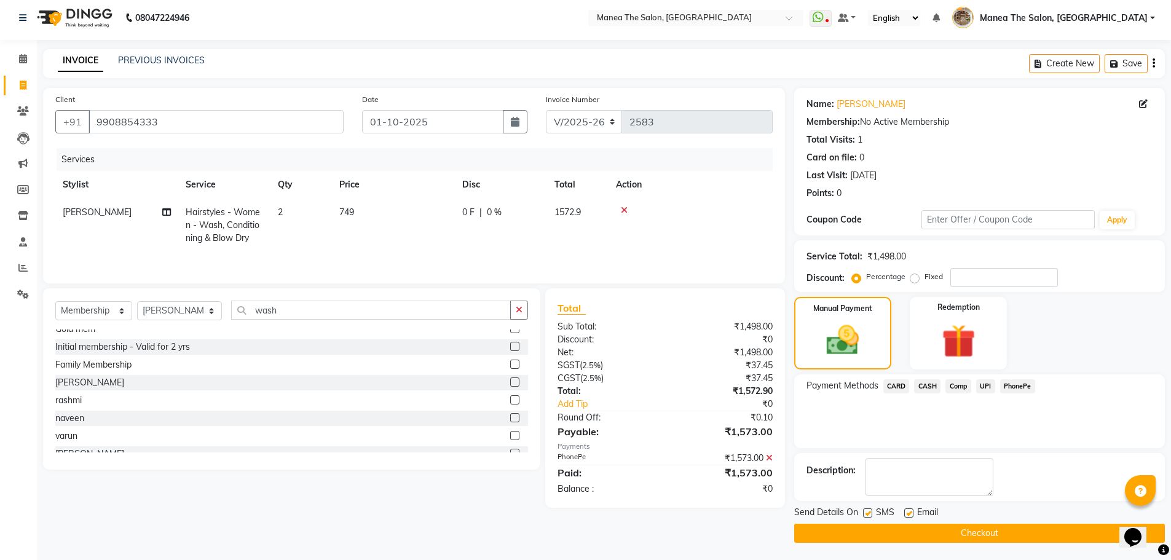
scroll to position [6, 0]
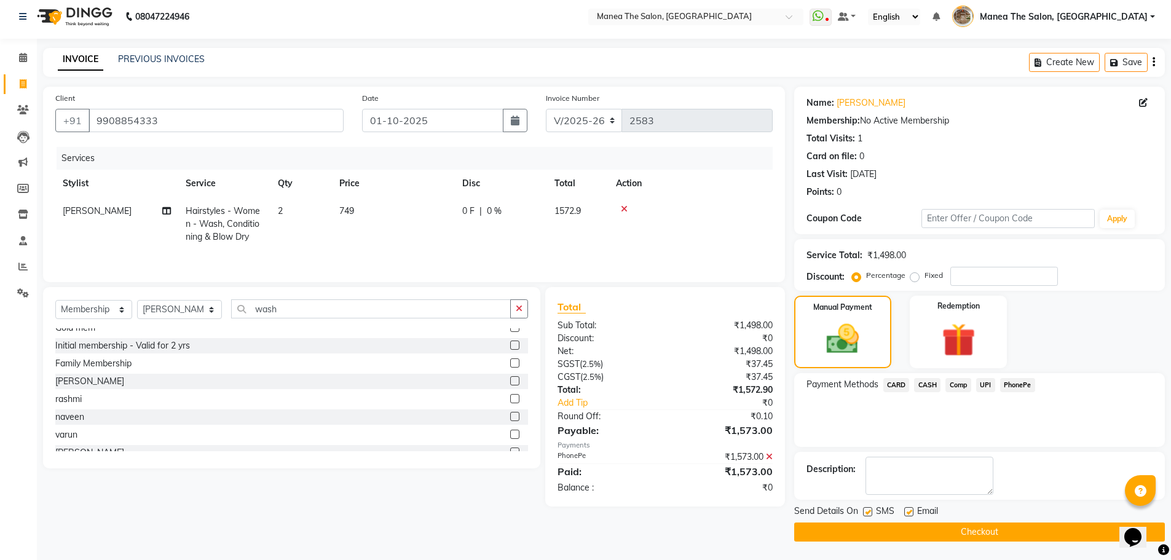
click at [977, 531] on button "Checkout" at bounding box center [979, 532] width 371 height 19
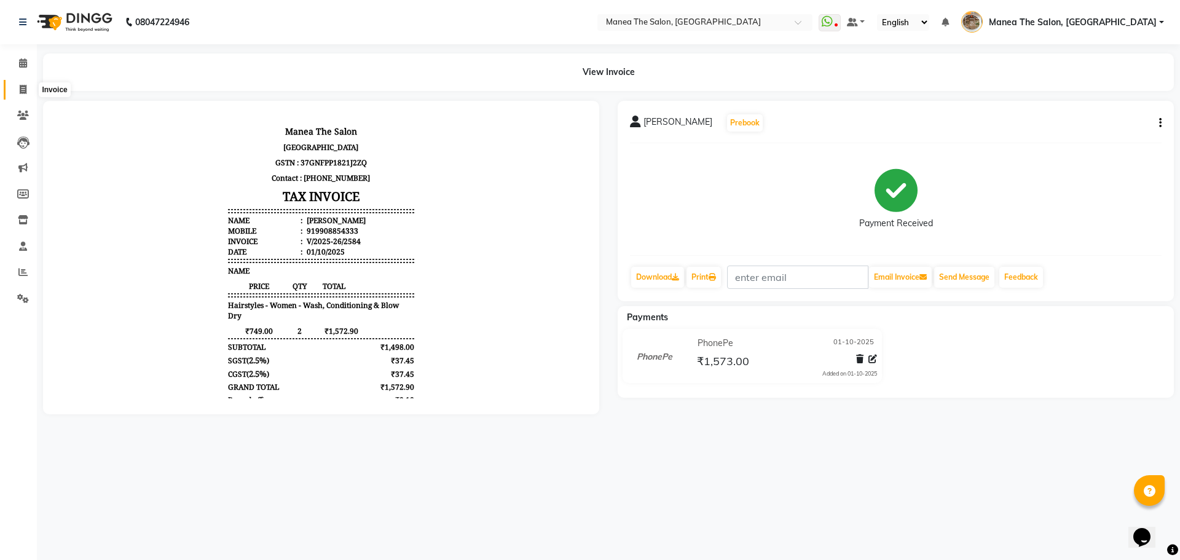
click at [23, 89] on icon at bounding box center [23, 89] width 7 height 9
select select "7287"
select select "service"
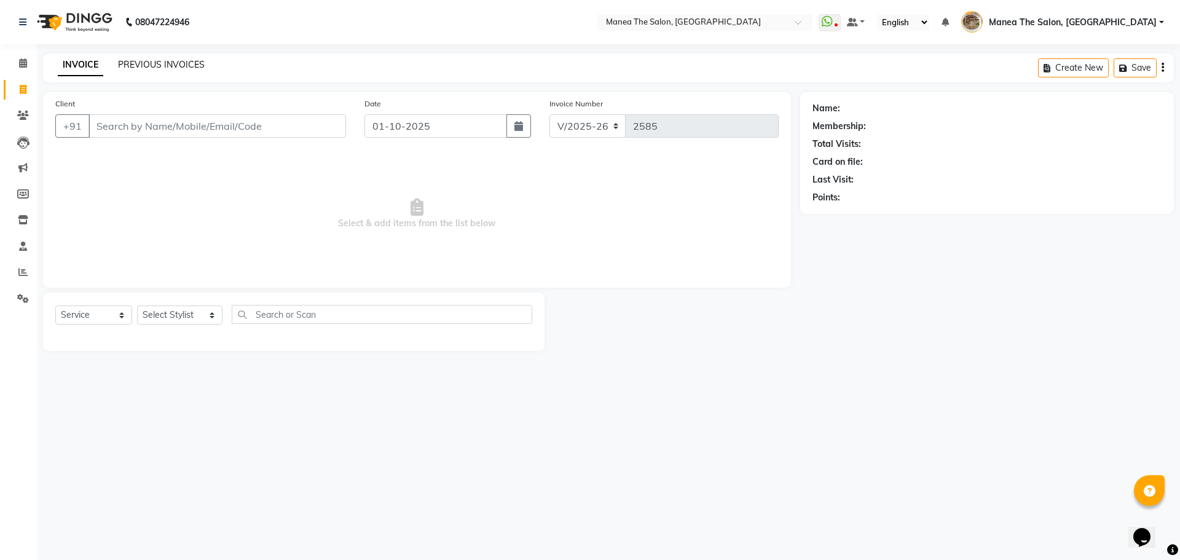
drag, startPoint x: 150, startPoint y: 69, endPoint x: 146, endPoint y: 76, distance: 8.0
click at [150, 70] on div "PREVIOUS INVOICES" at bounding box center [161, 64] width 87 height 13
click at [159, 60] on link "PREVIOUS INVOICES" at bounding box center [161, 64] width 87 height 11
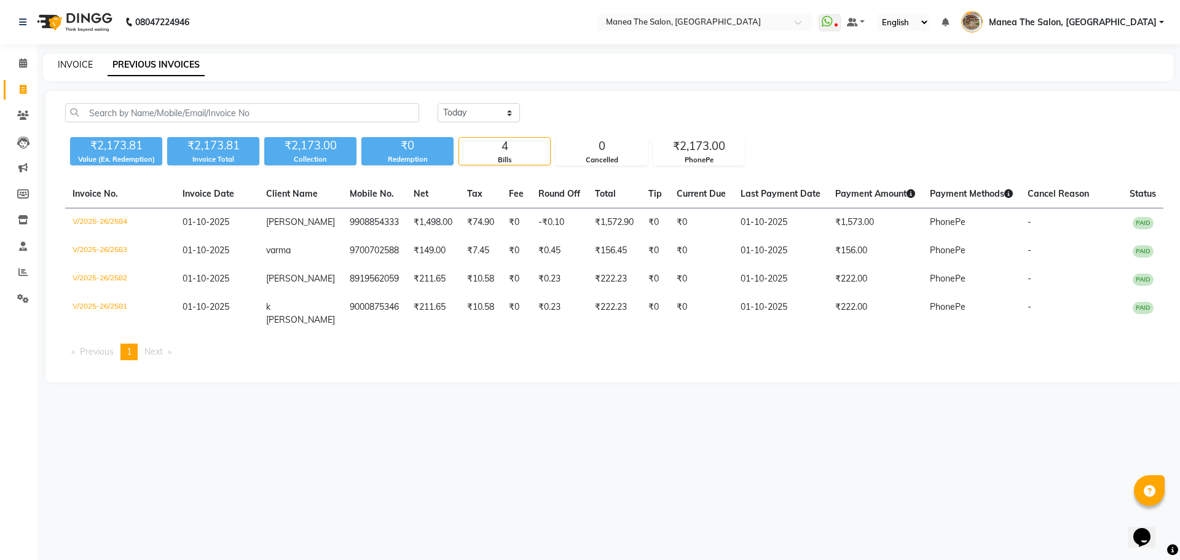
click at [77, 65] on link "INVOICE" at bounding box center [75, 64] width 35 height 11
select select "7287"
select select "service"
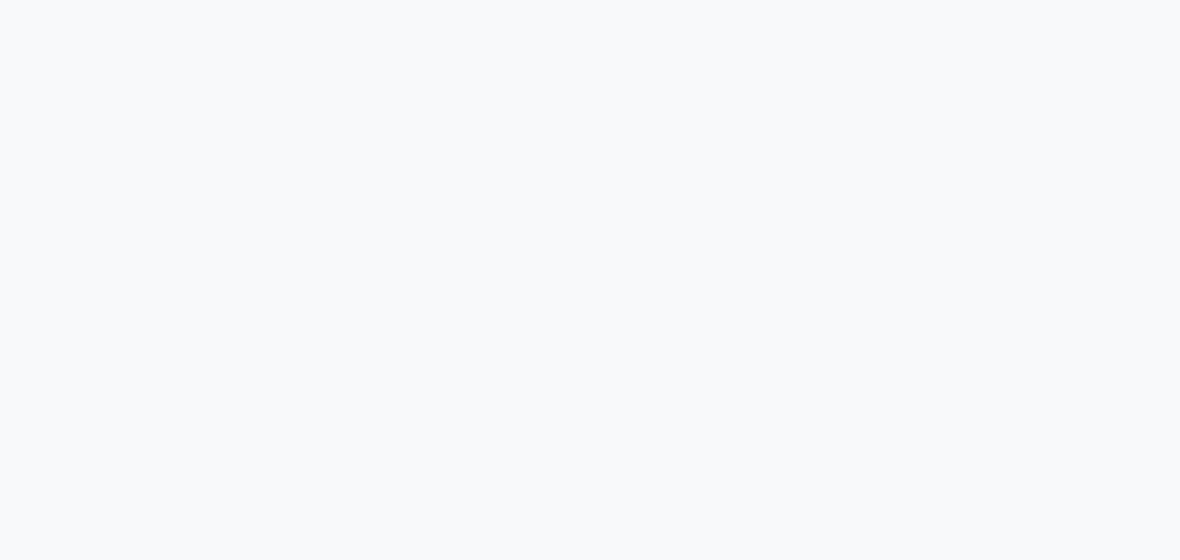
select select "service"
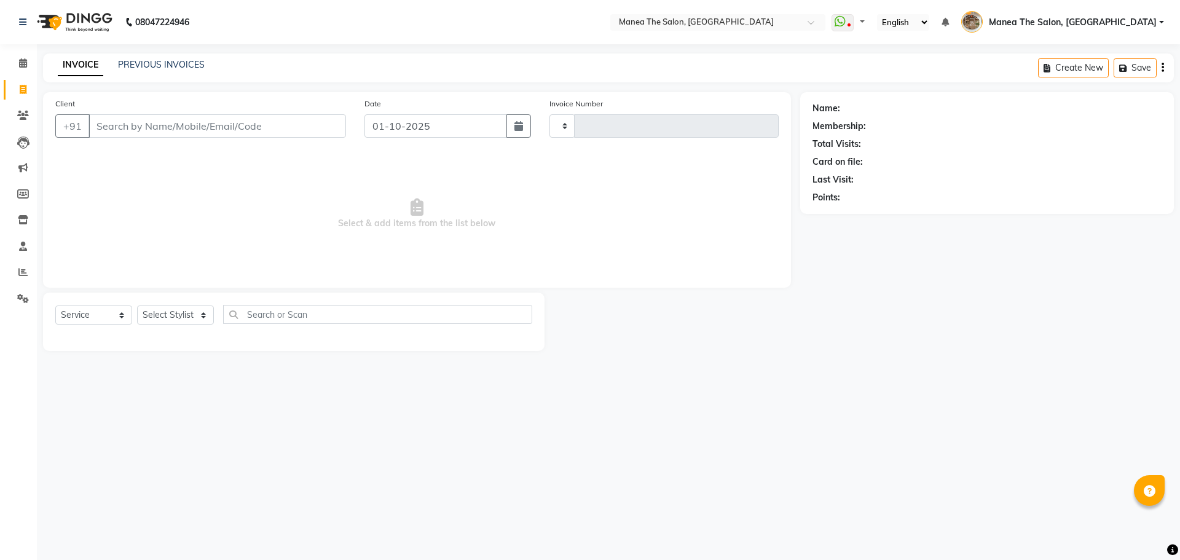
type input "2583"
select select "7287"
click at [174, 319] on select "Select Stylist [PERSON_NAME] Front Office Kaif [PERSON_NAME] [PERSON_NAME] Pelu…" at bounding box center [179, 315] width 85 height 19
select select "70149"
click at [137, 306] on select "Select Stylist [PERSON_NAME] Front Office Kaif [PERSON_NAME] [PERSON_NAME] Pelu…" at bounding box center [179, 315] width 85 height 19
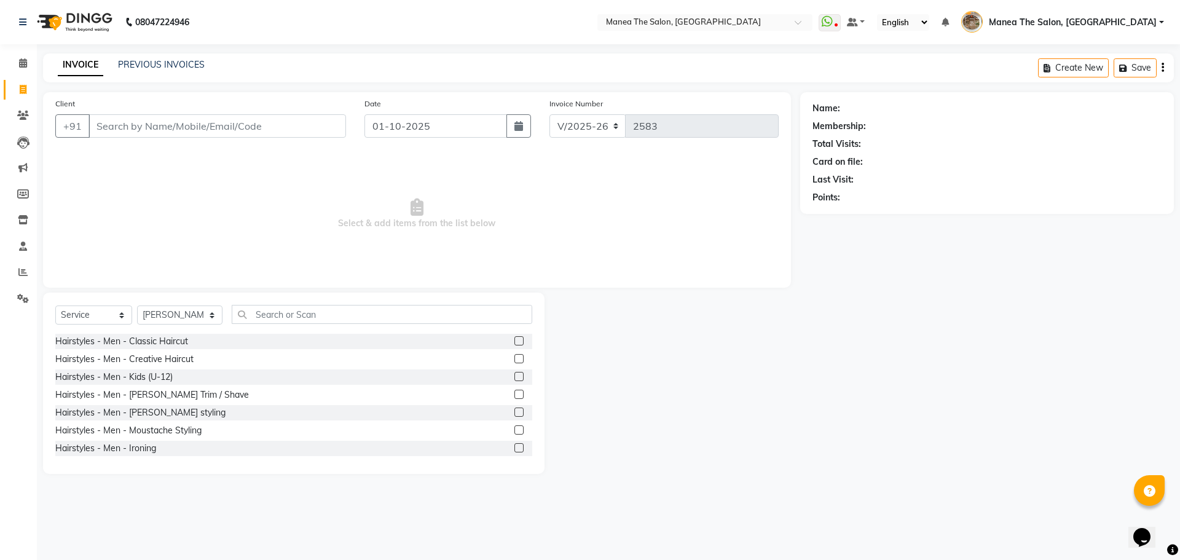
click at [515, 396] on label at bounding box center [519, 394] width 9 height 9
click at [515, 396] on input "checkbox" at bounding box center [519, 395] width 8 height 8
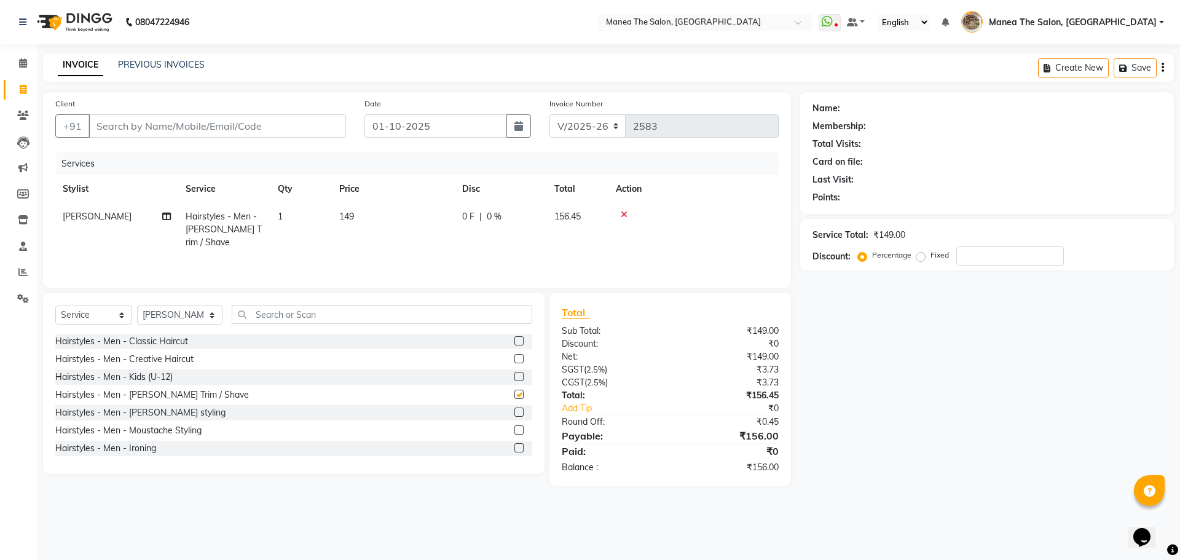
checkbox input "false"
click at [325, 132] on input "Client" at bounding box center [218, 125] width 258 height 23
type input "9"
type input "0"
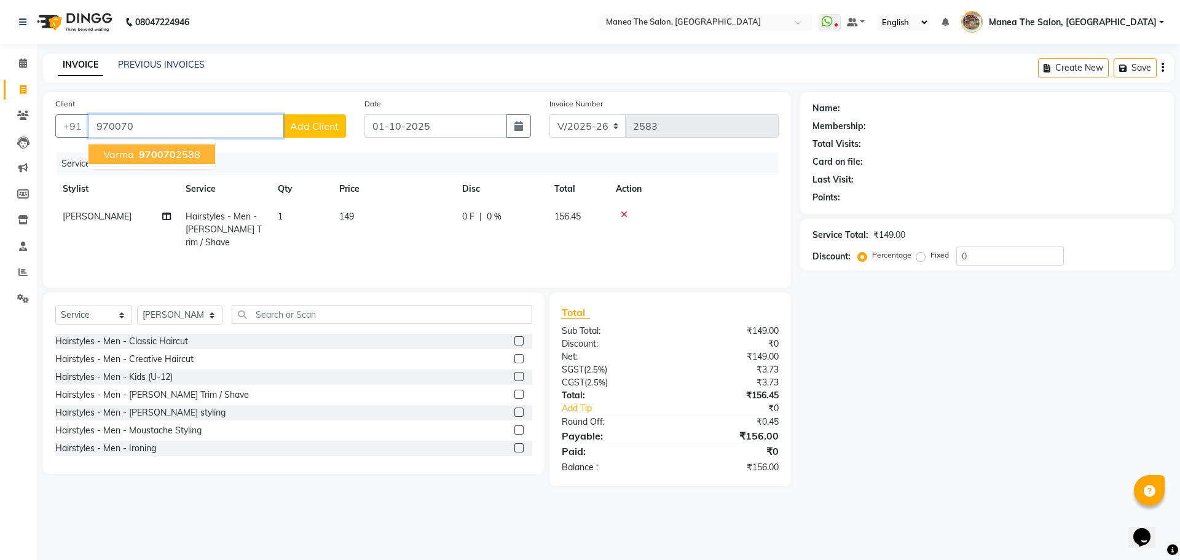
click at [178, 151] on ngb-highlight "970070 2588" at bounding box center [168, 154] width 64 height 12
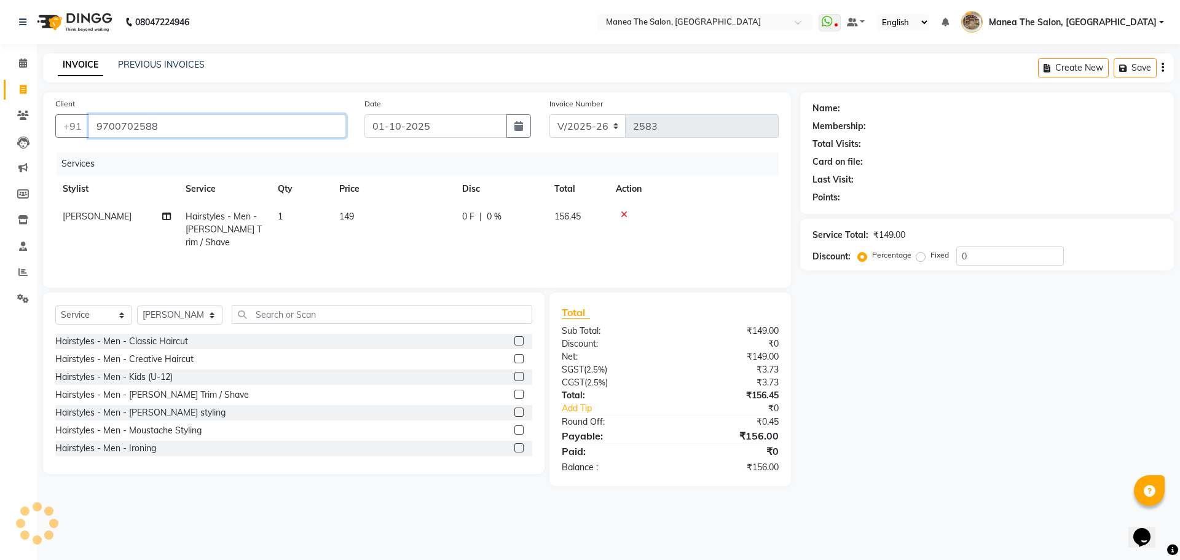
type input "9700702588"
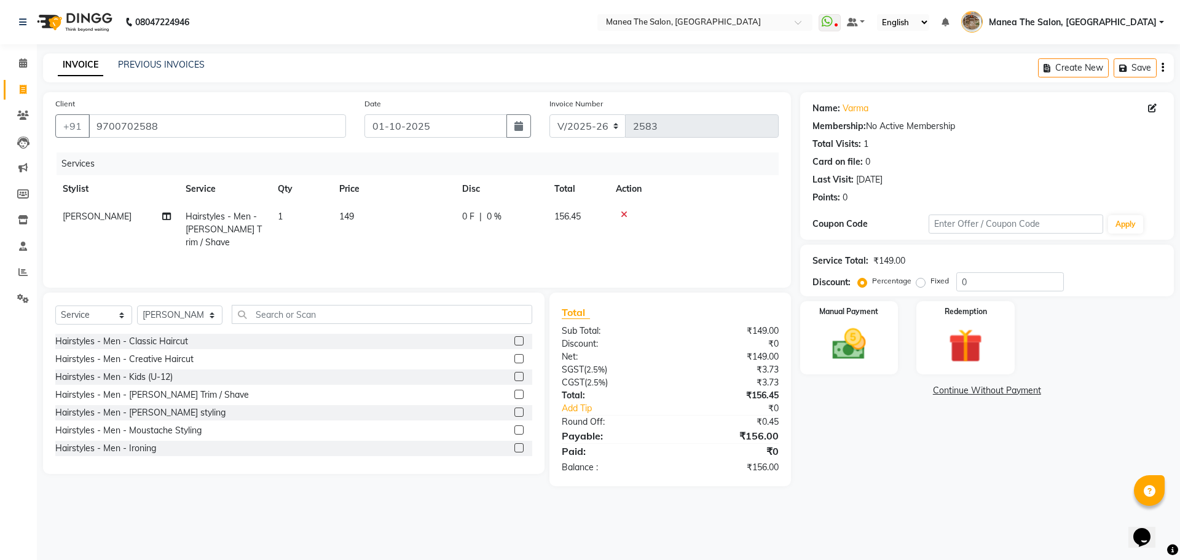
click at [870, 451] on div "Name: Varma Membership: No Active Membership Total Visits: 1 Card on file: 0 La…" at bounding box center [991, 289] width 383 height 394
click at [854, 346] on img at bounding box center [849, 344] width 57 height 41
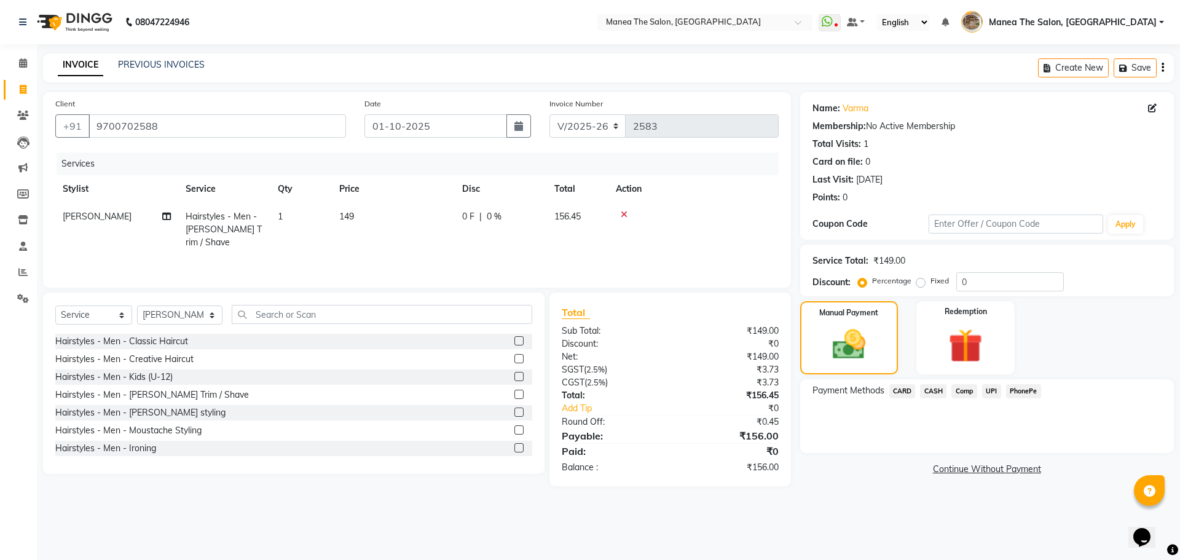
click at [1020, 392] on span "PhonePe" at bounding box center [1023, 391] width 35 height 14
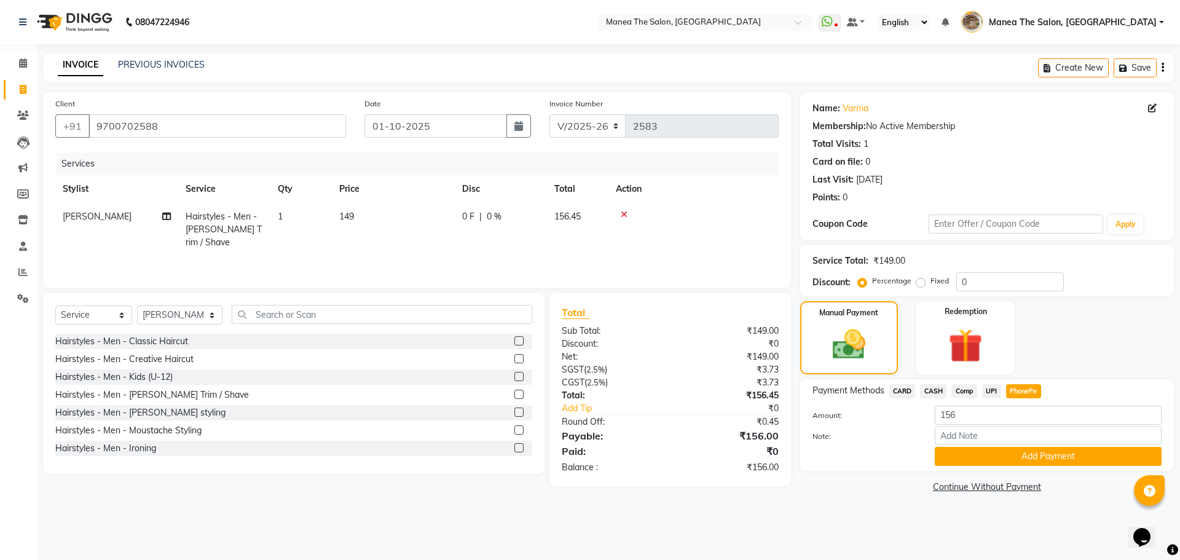
click at [1038, 456] on button "Add Payment" at bounding box center [1048, 456] width 227 height 19
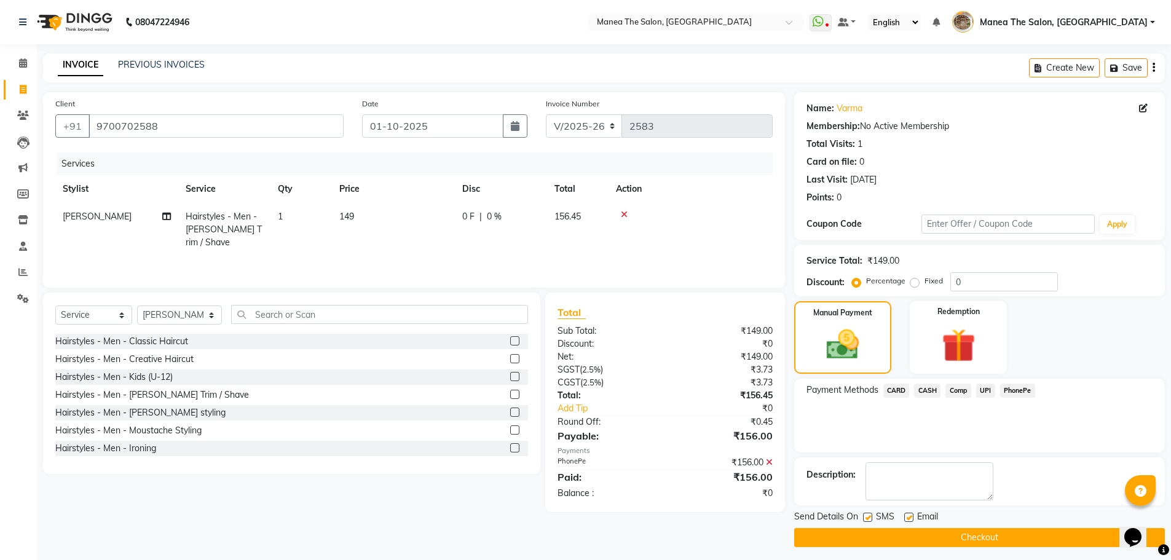
click at [1038, 537] on button "Checkout" at bounding box center [979, 537] width 371 height 19
